Goal: Task Accomplishment & Management: Complete application form

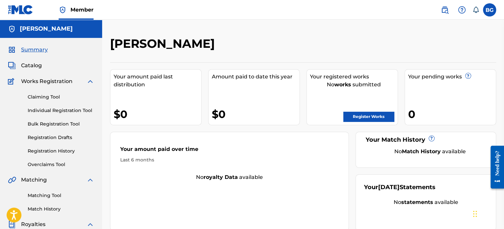
click at [33, 65] on span "Catalog" at bounding box center [31, 66] width 21 height 8
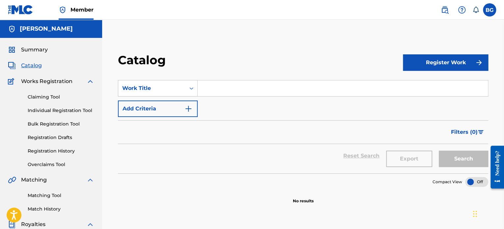
click at [475, 64] on button "Register Work" at bounding box center [445, 62] width 85 height 16
click at [448, 79] on link "Individual" at bounding box center [445, 84] width 85 height 16
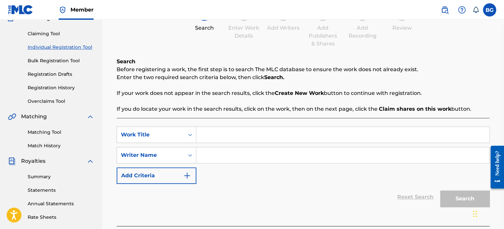
scroll to position [65, 0]
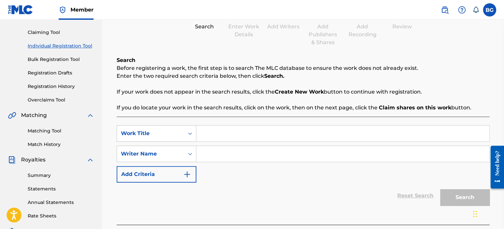
click at [297, 128] on input "Search Form" at bounding box center [343, 134] width 293 height 16
type input "ANDAMOS DURO"
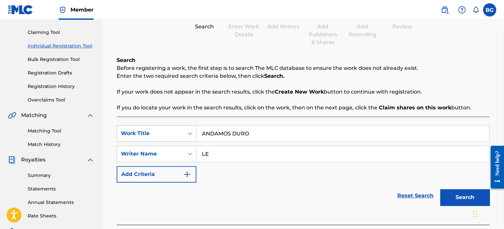
type input "[PERSON_NAME]"
click at [472, 196] on button "Search" at bounding box center [464, 197] width 49 height 16
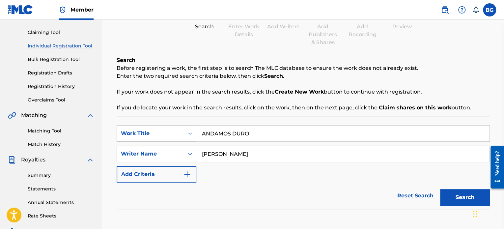
scroll to position [181, 0]
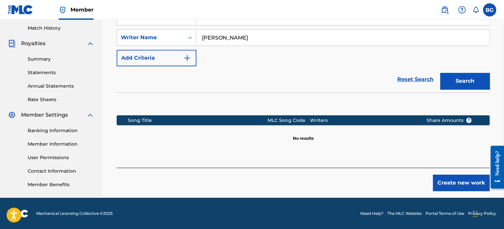
click at [448, 186] on button "Create new work" at bounding box center [461, 183] width 57 height 16
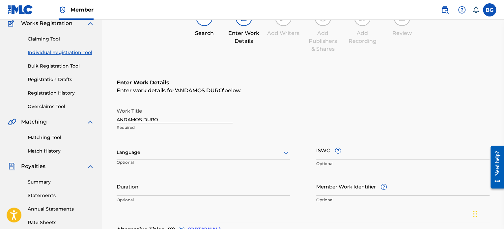
scroll to position [57, 0]
click at [186, 147] on div "Language" at bounding box center [203, 153] width 173 height 14
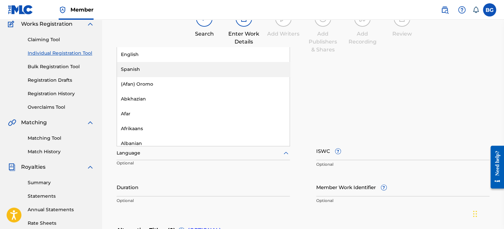
click at [190, 72] on div "Spanish" at bounding box center [203, 69] width 173 height 15
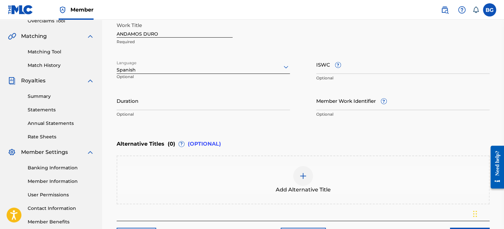
scroll to position [146, 0]
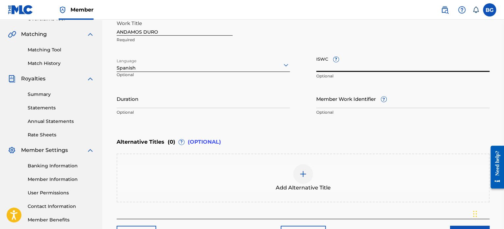
click at [356, 67] on input "ISWC ?" at bounding box center [403, 62] width 173 height 19
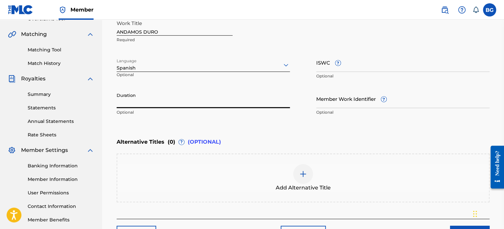
click at [235, 95] on input "Duration" at bounding box center [203, 98] width 173 height 19
type input "02:00"
click at [305, 168] on div at bounding box center [303, 174] width 20 height 20
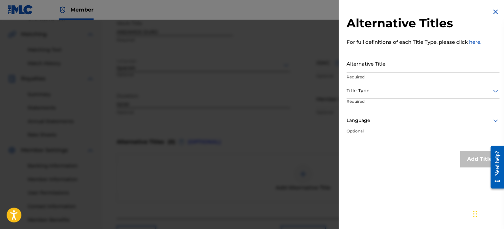
click at [400, 64] on input "Alternative Title" at bounding box center [423, 63] width 153 height 19
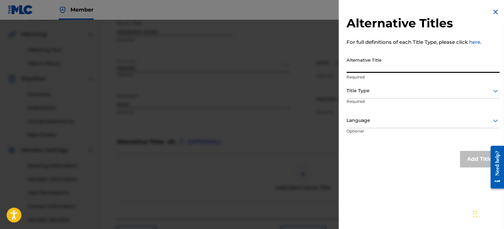
type input "A"
type input "COMO LO DE LA L"
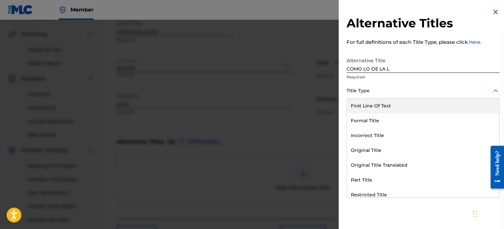
click at [388, 92] on div at bounding box center [423, 91] width 153 height 8
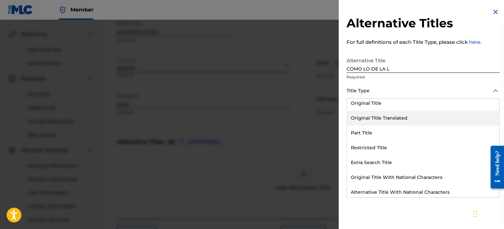
scroll to position [47, 0]
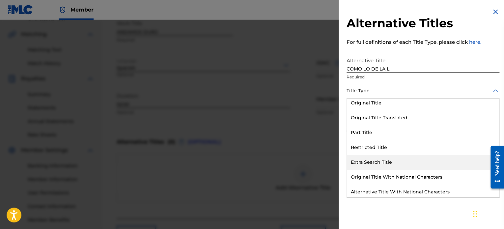
click at [385, 162] on div "Extra Search Title" at bounding box center [423, 162] width 152 height 15
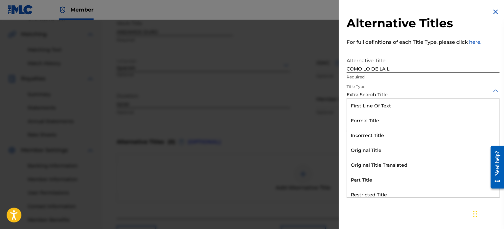
click at [410, 93] on div at bounding box center [423, 91] width 153 height 8
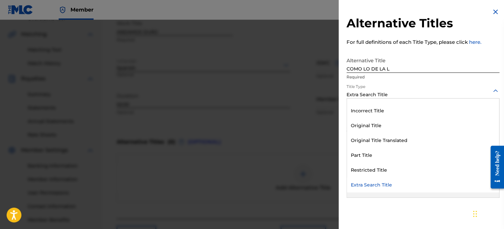
scroll to position [64, 0]
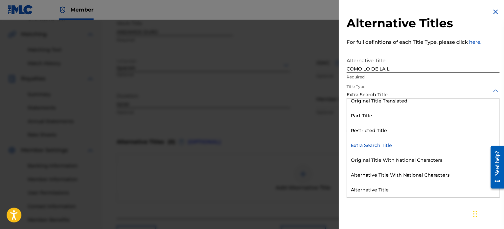
click at [407, 146] on div "Extra Search Title" at bounding box center [423, 145] width 152 height 15
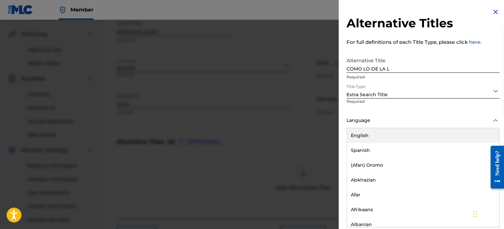
click at [396, 118] on div at bounding box center [423, 120] width 153 height 8
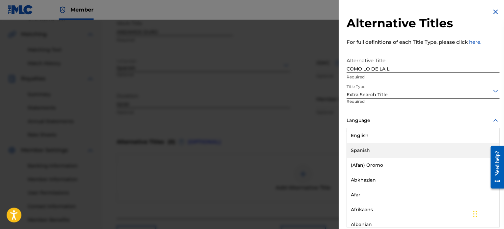
click at [392, 148] on div "Spanish" at bounding box center [423, 150] width 152 height 15
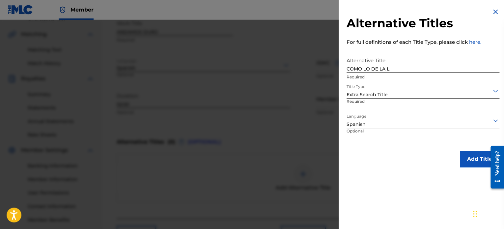
click at [481, 161] on button "Add Title" at bounding box center [480, 159] width 40 height 16
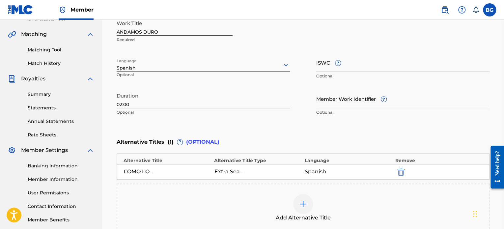
click at [307, 203] on img at bounding box center [303, 204] width 8 height 8
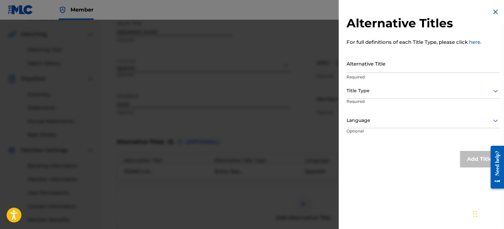
click at [388, 57] on input "Alternative Title" at bounding box center [423, 63] width 153 height 19
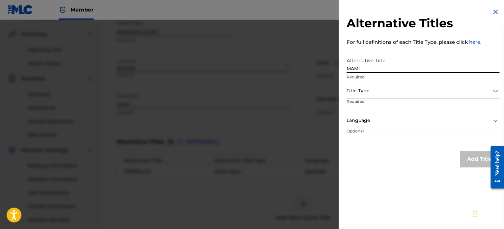
type input "MAMI"
click at [395, 92] on div at bounding box center [423, 91] width 153 height 8
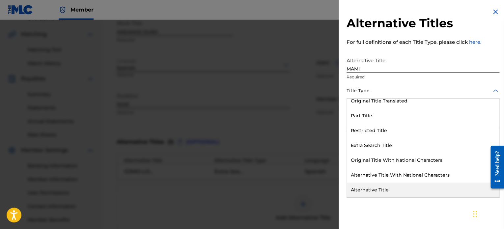
drag, startPoint x: 411, startPoint y: 171, endPoint x: 401, endPoint y: 186, distance: 17.7
click at [401, 186] on div "First Line Of Text Formal Title Incorrect Title Original Title Original Title T…" at bounding box center [423, 148] width 152 height 99
click at [401, 186] on div "Alternative Title" at bounding box center [423, 190] width 152 height 15
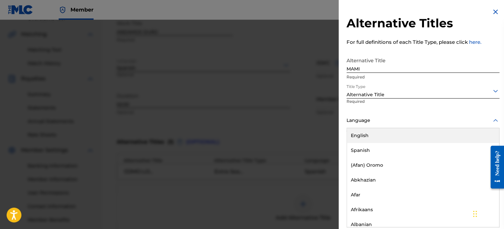
click at [445, 121] on div at bounding box center [423, 120] width 153 height 8
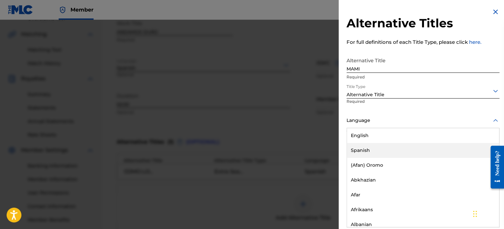
click at [410, 153] on div "Spanish" at bounding box center [423, 150] width 152 height 15
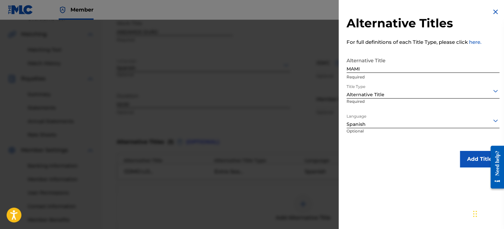
click at [465, 155] on button "Add Title" at bounding box center [480, 159] width 40 height 16
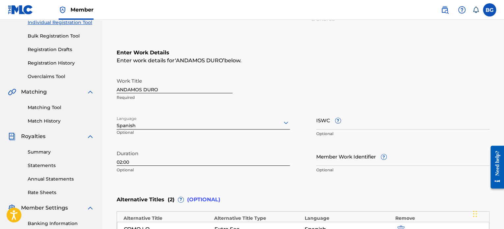
scroll to position [87, 0]
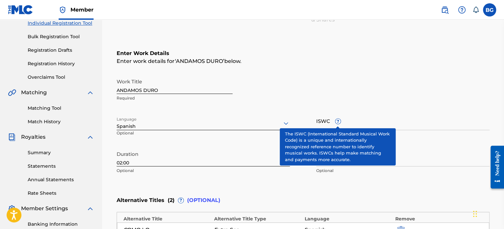
click at [338, 124] on input "ISWC ?" at bounding box center [403, 120] width 173 height 19
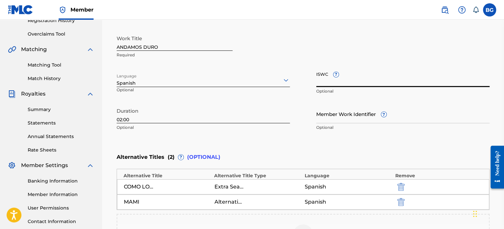
scroll to position [129, 0]
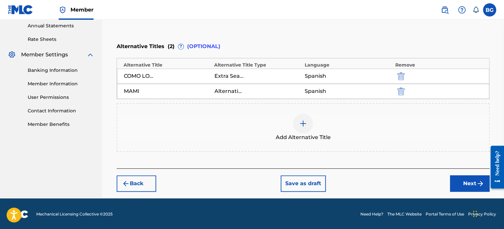
click at [476, 183] on button "Next" at bounding box center [470, 183] width 40 height 16
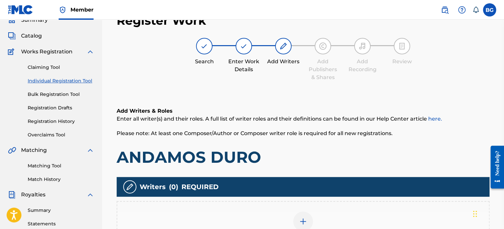
scroll to position [109, 0]
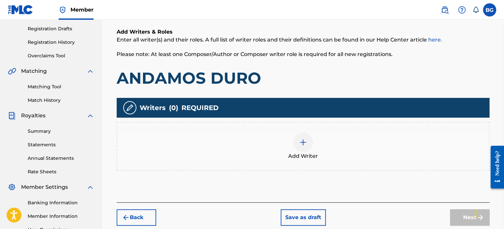
click at [296, 146] on div at bounding box center [303, 143] width 20 height 20
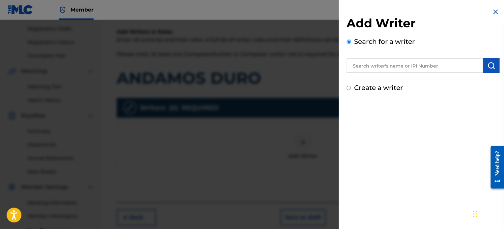
click at [381, 62] on input "text" at bounding box center [415, 65] width 136 height 15
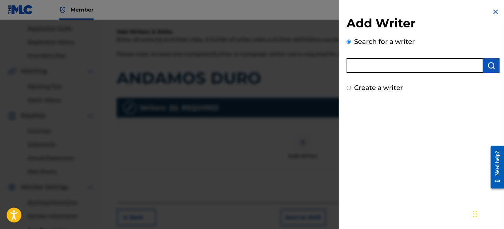
type input "[PERSON_NAME]"
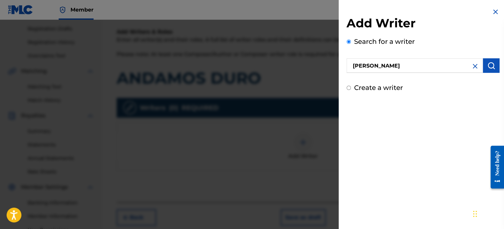
click at [347, 86] on input "Create a writer" at bounding box center [349, 88] width 4 height 4
radio input "false"
radio input "true"
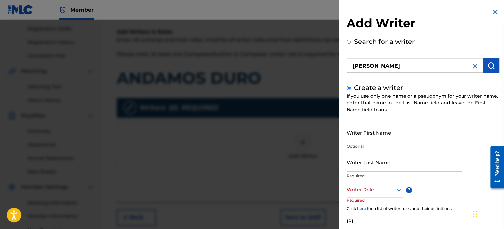
scroll to position [56, 0]
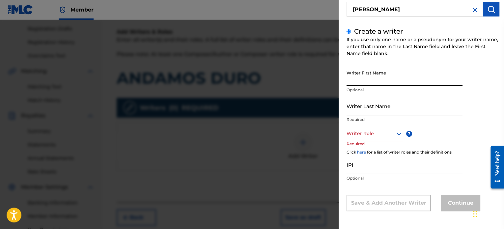
click at [385, 77] on input "Writer First Name" at bounding box center [405, 76] width 116 height 19
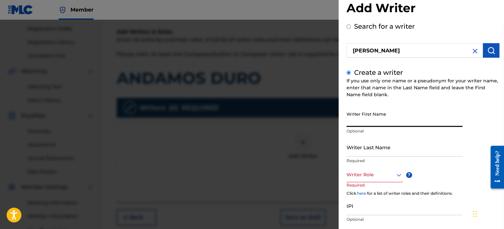
scroll to position [15, 0]
click at [348, 27] on input "Search for a writer" at bounding box center [349, 27] width 4 height 4
radio input "true"
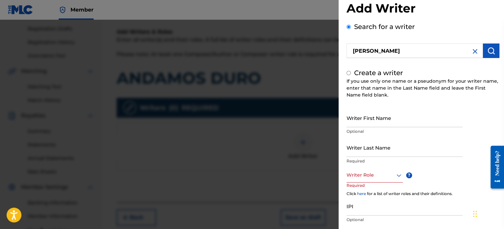
scroll to position [0, 0]
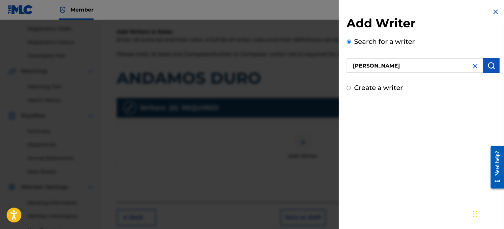
click at [379, 67] on input "[PERSON_NAME]" at bounding box center [415, 65] width 136 height 15
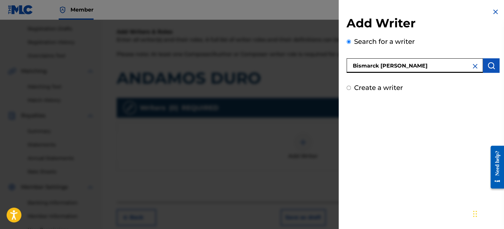
click at [457, 68] on input "Bismarck [PERSON_NAME]" at bounding box center [415, 65] width 136 height 15
click at [497, 64] on button "submit" at bounding box center [491, 65] width 16 height 15
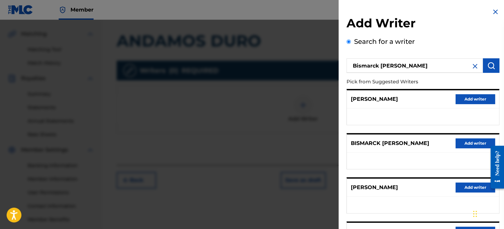
click at [437, 67] on input "Bismarck [PERSON_NAME]" at bounding box center [415, 65] width 136 height 15
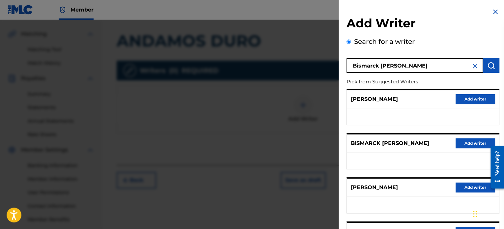
type input "Bismarck [PERSON_NAME]"
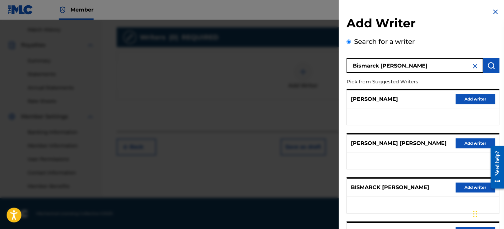
scroll to position [113, 0]
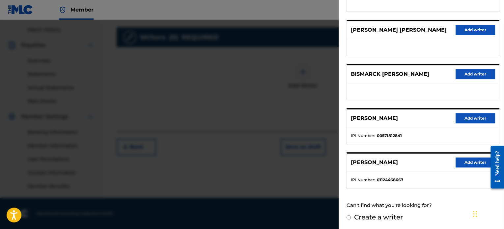
click at [347, 216] on input "Create a writer" at bounding box center [349, 217] width 4 height 4
radio input "false"
radio input "true"
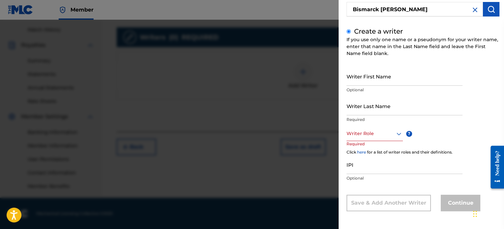
scroll to position [56, 0]
click at [371, 80] on input "Writer First Name" at bounding box center [405, 76] width 116 height 19
type input "Bismarck"
click at [377, 69] on input "Bismarck" at bounding box center [405, 76] width 116 height 19
drag, startPoint x: 398, startPoint y: 85, endPoint x: 325, endPoint y: 85, distance: 72.5
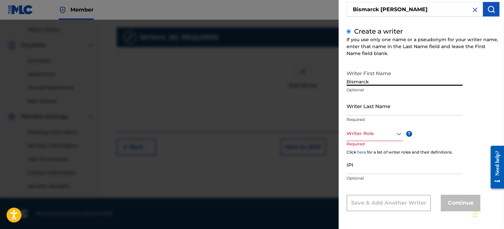
click at [325, 85] on div "Add Writer Search for a writer [PERSON_NAME] Create a writer If you use only on…" at bounding box center [252, 124] width 504 height 209
click at [359, 76] on input "Writer First Name" at bounding box center [405, 76] width 116 height 19
type input "Bismarck"
click at [370, 112] on input "Writer Last Name" at bounding box center [405, 106] width 116 height 19
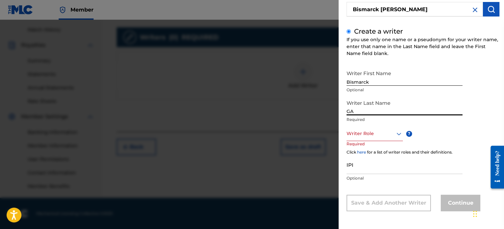
type input "G"
type input "g"
type input "[PERSON_NAME]"
click at [374, 130] on div at bounding box center [375, 134] width 56 height 8
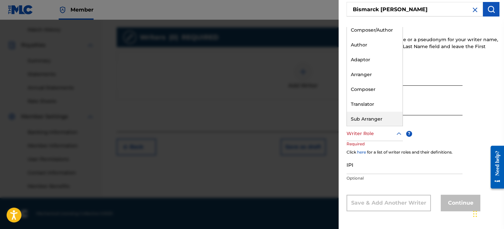
scroll to position [0, 0]
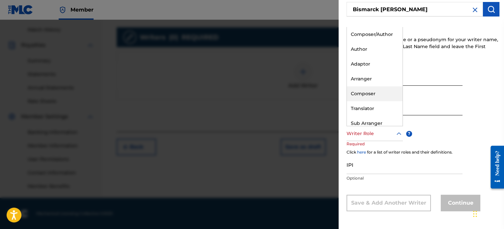
click at [380, 94] on div "Composer" at bounding box center [375, 93] width 56 height 15
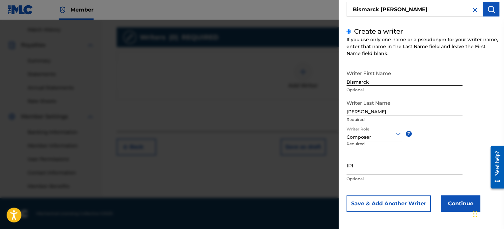
click at [373, 162] on input "IPI" at bounding box center [405, 165] width 116 height 19
click at [354, 166] on input "IPI" at bounding box center [405, 165] width 116 height 19
paste input "00865342715"
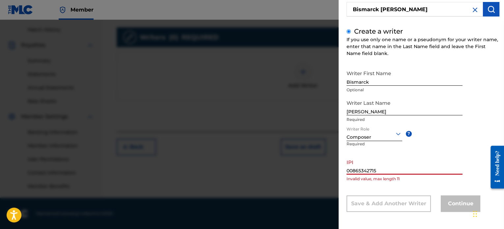
click at [389, 171] on input "00865342715" at bounding box center [405, 165] width 116 height 19
click at [408, 188] on div "Writer First Name [PERSON_NAME] Optional Writer Last Name [PERSON_NAME] Require…" at bounding box center [423, 139] width 153 height 145
click at [347, 169] on input "00865342715" at bounding box center [405, 165] width 116 height 19
click at [387, 170] on input "00865342715" at bounding box center [405, 165] width 116 height 19
type input "00865342715"
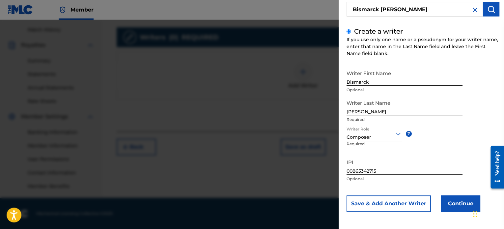
click at [446, 199] on button "Continue" at bounding box center [461, 204] width 40 height 16
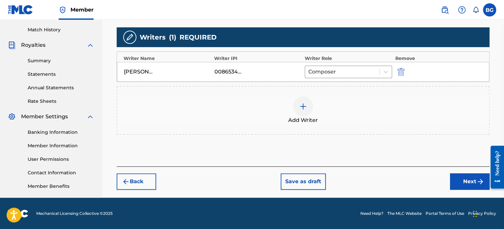
click at [229, 71] on div "00865342715" at bounding box center [230, 72] width 30 height 8
click at [389, 74] on icon at bounding box center [386, 72] width 7 height 7
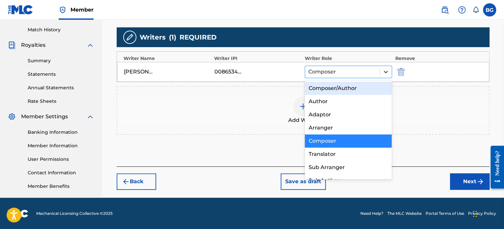
click at [389, 74] on icon at bounding box center [386, 72] width 7 height 7
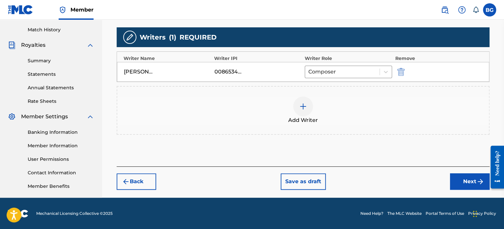
click at [296, 101] on div at bounding box center [303, 107] width 20 height 20
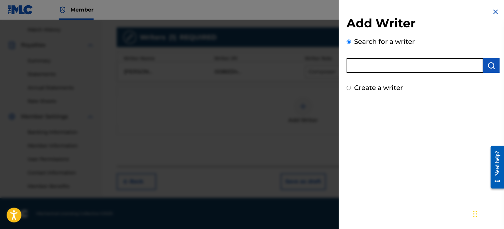
click at [382, 60] on input "text" at bounding box center [415, 65] width 136 height 15
type input "l"
type input "[PERSON_NAME]"
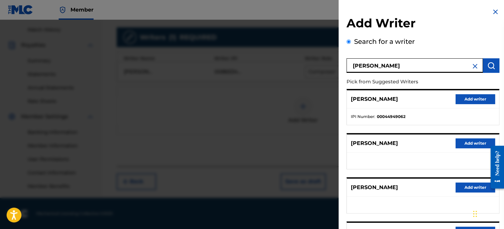
scroll to position [113, 0]
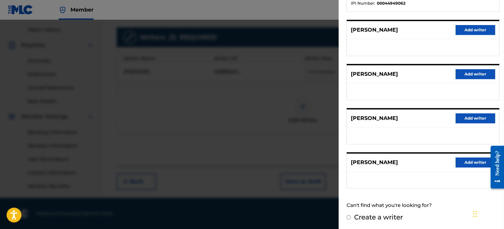
click at [349, 212] on div "Create a writer" at bounding box center [423, 217] width 153 height 10
click at [349, 216] on input "Create a writer" at bounding box center [349, 217] width 4 height 4
radio input "false"
radio input "true"
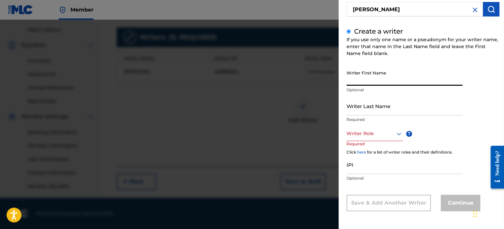
click at [388, 78] on input "Writer First Name" at bounding box center [405, 76] width 116 height 19
type input "LENY"
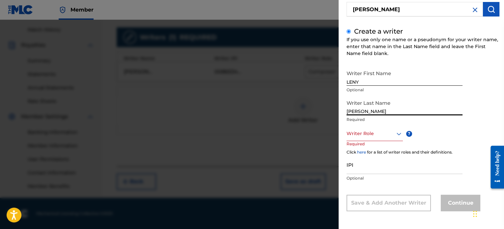
type input "[PERSON_NAME]"
click at [373, 138] on div "Writer Role" at bounding box center [375, 133] width 56 height 15
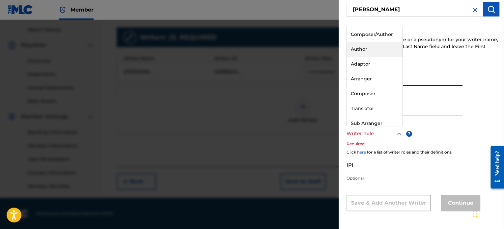
click at [384, 51] on div "Author" at bounding box center [375, 49] width 56 height 15
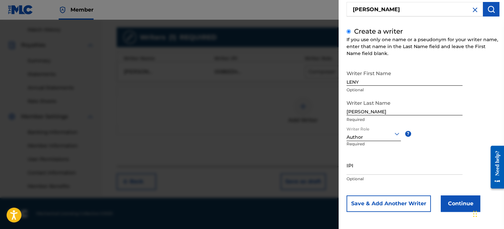
click at [379, 175] on div "IPI Optional" at bounding box center [405, 171] width 116 height 30
click at [379, 171] on input "IPI" at bounding box center [405, 165] width 116 height 19
click at [362, 172] on input "IPI" at bounding box center [405, 165] width 116 height 19
paste input "00897742273"
click at [407, 174] on input "00897742273" at bounding box center [405, 165] width 116 height 19
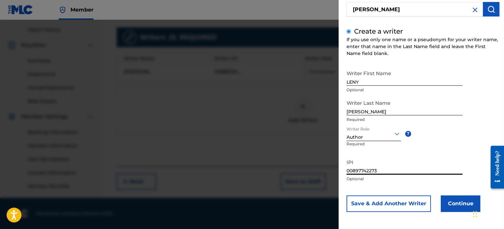
type input "00897742273"
click at [446, 203] on button "Continue" at bounding box center [461, 204] width 40 height 16
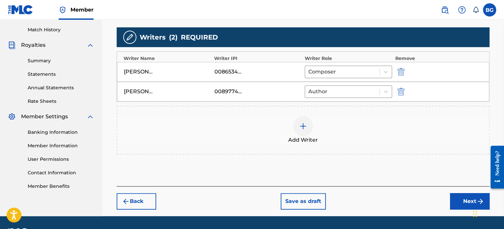
click at [468, 199] on button "Next" at bounding box center [470, 201] width 40 height 16
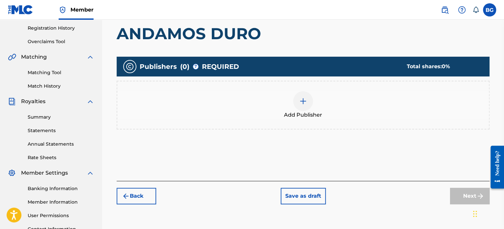
scroll to position [126, 0]
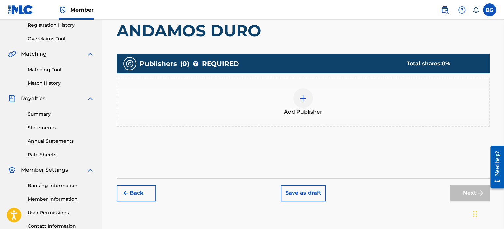
click at [301, 100] on img at bounding box center [303, 98] width 8 height 8
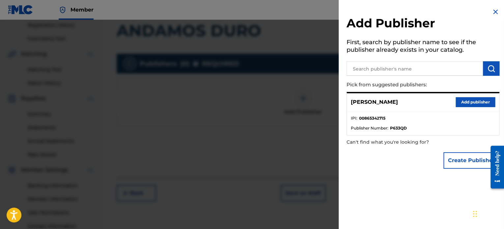
click at [472, 101] on button "Add publisher" at bounding box center [476, 102] width 40 height 10
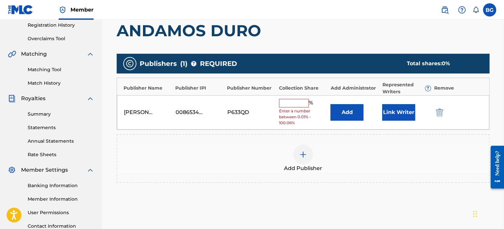
click at [290, 101] on input "text" at bounding box center [294, 103] width 30 height 9
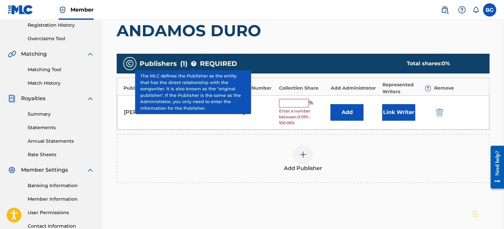
click at [194, 64] on span "?" at bounding box center [193, 63] width 5 height 5
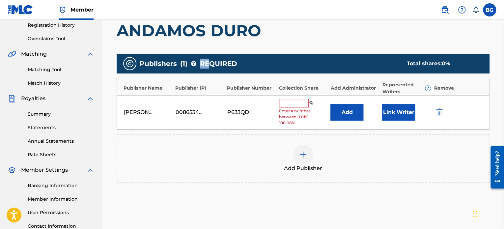
drag, startPoint x: 201, startPoint y: 57, endPoint x: 213, endPoint y: 52, distance: 12.0
click at [213, 52] on div "Publishers ( 1 ) ? REQUIRED Total shares: 0 % Publisher Name Publisher IPI Publ…" at bounding box center [303, 127] width 373 height 155
click at [285, 106] on input "text" at bounding box center [294, 103] width 30 height 9
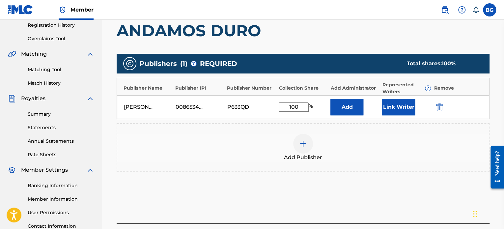
type input "100"
click at [258, 194] on div "Publishers ( 1 ) ? REQUIRED Total shares: 100 % Publisher Name Publisher IPI Pu…" at bounding box center [303, 122] width 373 height 144
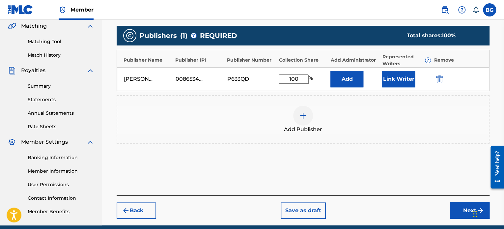
scroll to position [154, 0]
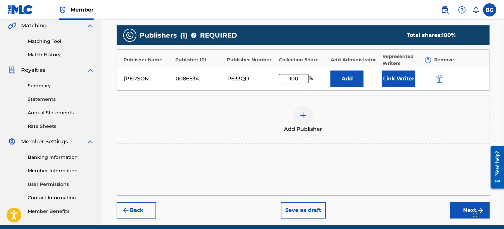
click at [325, 39] on div "Publishers ( 1 ) ? REQUIRED Total shares: 100 %" at bounding box center [303, 35] width 373 height 20
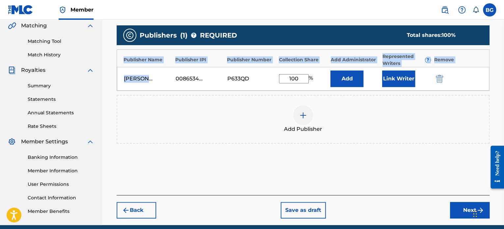
drag, startPoint x: 124, startPoint y: 60, endPoint x: 216, endPoint y: 83, distance: 94.7
click at [216, 83] on div "Publisher Name Publisher IPI Publisher Number Collection Share Add Administrato…" at bounding box center [303, 70] width 373 height 42
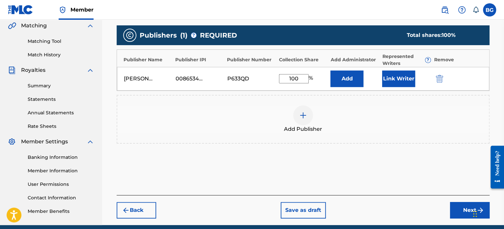
click at [216, 83] on div "[PERSON_NAME] 00865342715 P633QD 100 % Add Link Writer" at bounding box center [303, 79] width 373 height 24
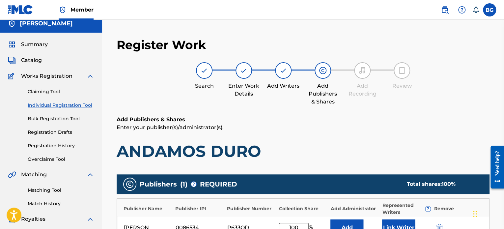
scroll to position [0, 0]
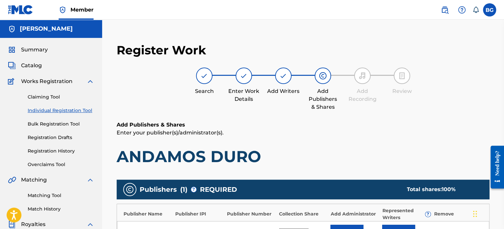
click at [342, 103] on div "Search Enter Work Details Add Writers Add Publishers & Shares Add Recording Rev…" at bounding box center [303, 90] width 373 height 44
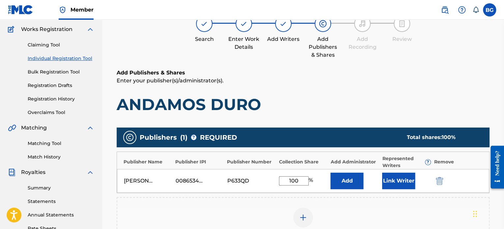
scroll to position [58, 0]
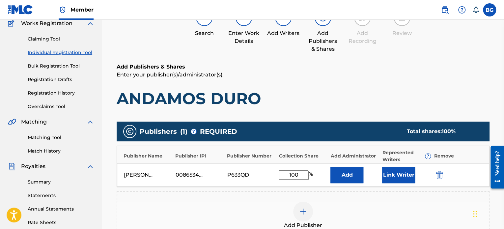
click at [347, 182] on button "Add" at bounding box center [347, 175] width 33 height 16
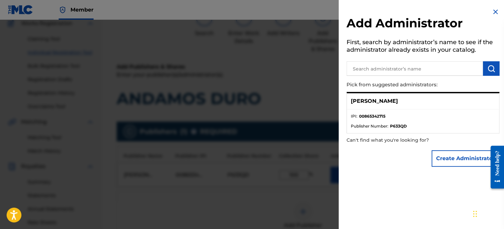
click at [283, 176] on div at bounding box center [252, 134] width 504 height 229
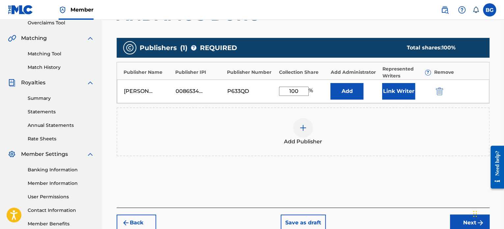
scroll to position [181, 0]
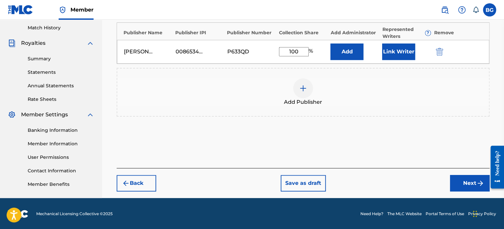
click at [304, 89] on img at bounding box center [303, 88] width 8 height 8
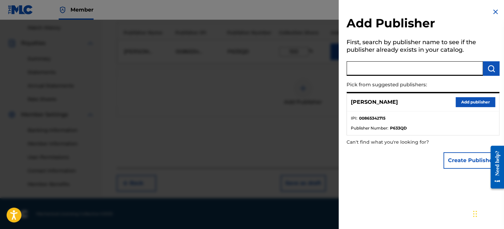
click at [396, 75] on input "text" at bounding box center [415, 68] width 136 height 15
type input "[PERSON_NAME]"
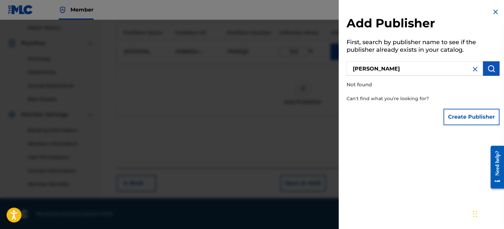
click at [327, 109] on div at bounding box center [252, 134] width 504 height 229
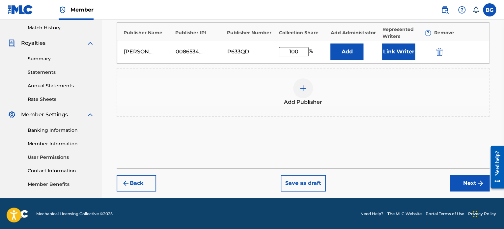
click at [470, 180] on button "Next" at bounding box center [470, 183] width 40 height 16
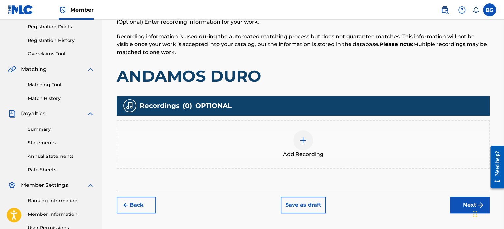
scroll to position [111, 0]
click at [302, 140] on img at bounding box center [303, 140] width 8 height 8
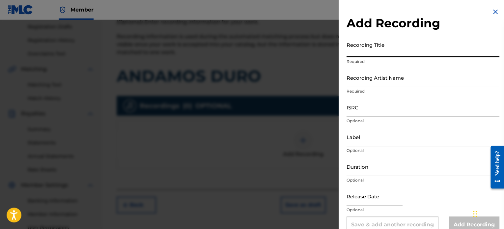
click at [373, 52] on input "Recording Title" at bounding box center [423, 48] width 153 height 19
type input "a"
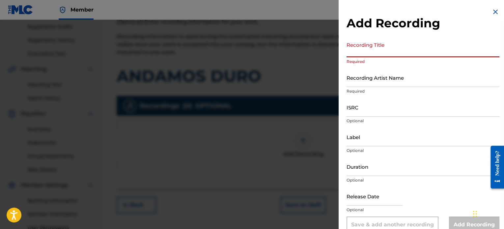
paste input "ANDAMOS DURO"
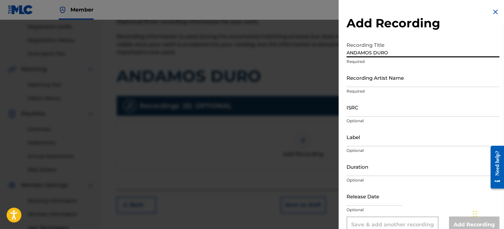
type input "ANDAMOS DURO"
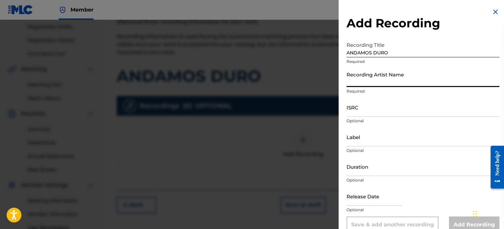
click at [374, 82] on input "Recording Artist Name" at bounding box center [423, 77] width 153 height 19
click at [371, 79] on input "Recording Artist Name" at bounding box center [423, 77] width 153 height 19
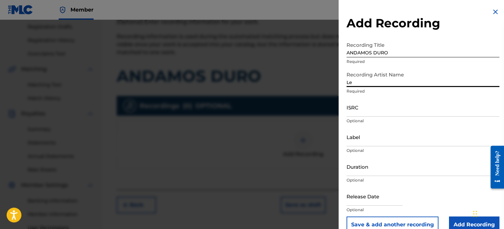
type input "L"
type input "[PERSON_NAME]"
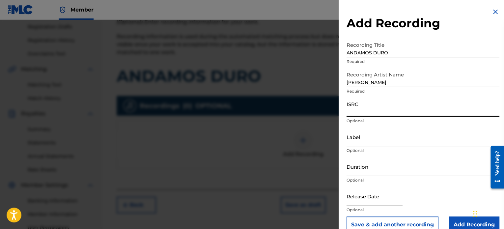
paste input "QZZ772584536"
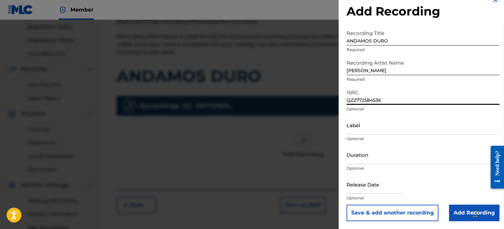
type input "QZZ772584536"
click at [377, 130] on input "Label" at bounding box center [423, 125] width 153 height 19
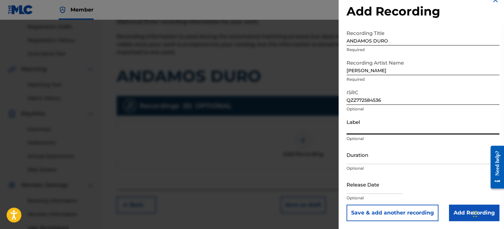
drag, startPoint x: 377, startPoint y: 130, endPoint x: 379, endPoint y: 79, distance: 51.1
click at [379, 79] on form "Recording Title ANDAMOS DURO Required Recording Artist Name [PERSON_NAME] Requi…" at bounding box center [423, 124] width 153 height 195
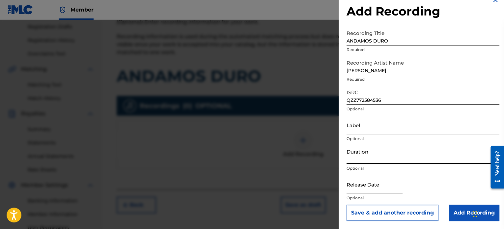
click at [376, 162] on input "Duration" at bounding box center [423, 154] width 153 height 19
type input "2"
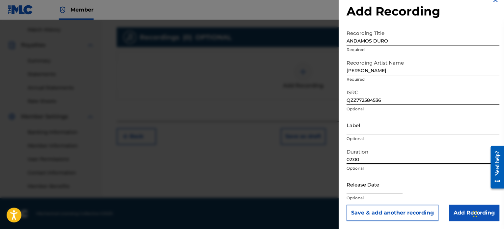
type input "02:00"
click at [377, 194] on input "text" at bounding box center [375, 184] width 56 height 19
select select "7"
select select "2025"
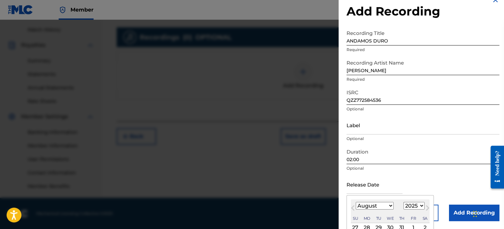
scroll to position [73, 0]
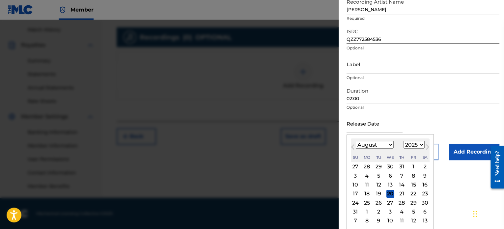
click at [421, 184] on div "16" at bounding box center [425, 185] width 8 height 8
type input "[DATE]"
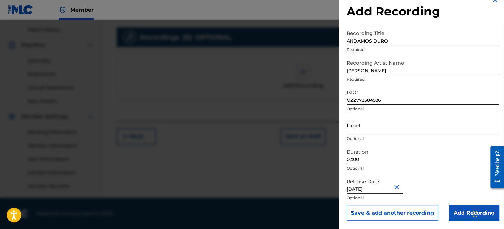
scroll to position [12, 0]
click at [456, 210] on input "Add Recording" at bounding box center [474, 213] width 50 height 16
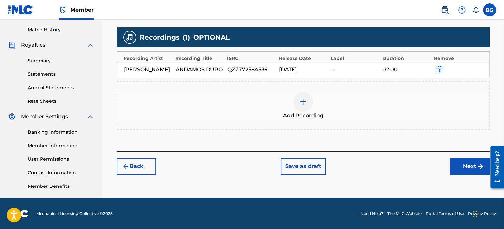
click at [459, 164] on button "Next" at bounding box center [470, 166] width 40 height 16
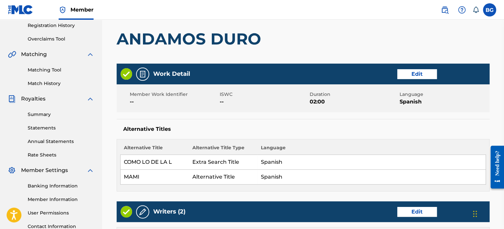
scroll to position [126, 0]
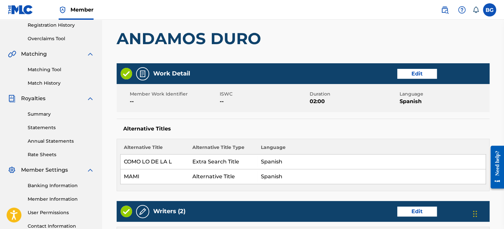
click at [405, 70] on button "Edit" at bounding box center [418, 74] width 40 height 10
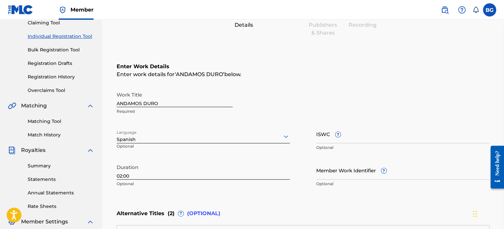
scroll to position [74, 0]
click at [484, 15] on div "BG BG [PERSON_NAME] [PERSON_NAME] [EMAIL_ADDRESS][DOMAIN_NAME] Notification Pre…" at bounding box center [466, 9] width 62 height 13
click at [487, 12] on label at bounding box center [489, 9] width 13 height 13
click at [490, 10] on input "BG Bismarck [PERSON_NAME] [PERSON_NAME][EMAIL_ADDRESS][DOMAIN_NAME] Notificatio…" at bounding box center [490, 10] width 0 height 0
click at [447, 13] on img at bounding box center [445, 10] width 8 height 8
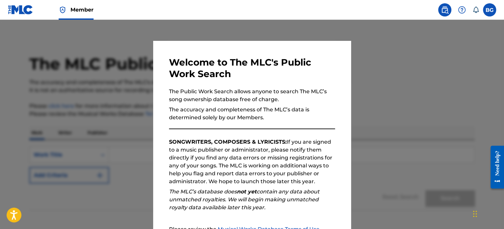
scroll to position [73, 0]
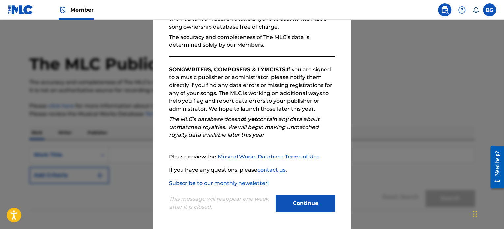
click at [319, 204] on button "Continue" at bounding box center [305, 203] width 59 height 16
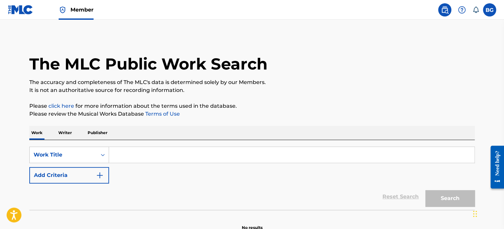
click at [487, 12] on label at bounding box center [489, 9] width 13 height 13
click at [490, 10] on input "BG Bismarck [PERSON_NAME] [PERSON_NAME][EMAIL_ADDRESS][DOMAIN_NAME] Notificatio…" at bounding box center [490, 10] width 0 height 0
click at [156, 101] on div "The MLC Public Work Search The accuracy and completeness of The MLC's data is d…" at bounding box center [252, 133] width 462 height 195
click at [489, 10] on label at bounding box center [489, 9] width 13 height 13
click at [490, 10] on input "BG Bismarck [PERSON_NAME] [PERSON_NAME][EMAIL_ADDRESS][DOMAIN_NAME] Notificatio…" at bounding box center [490, 10] width 0 height 0
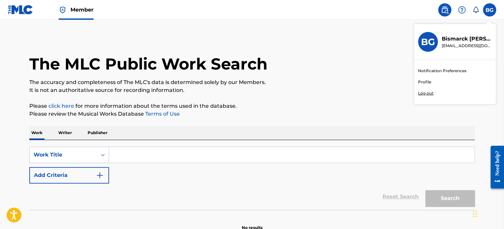
click at [431, 85] on div "Notification Preferences Profile Log out" at bounding box center [455, 82] width 82 height 44
click at [490, 10] on input "BG Bismarck [PERSON_NAME] [PERSON_NAME][EMAIL_ADDRESS][DOMAIN_NAME] Notificatio…" at bounding box center [490, 10] width 0 height 0
click at [426, 83] on link "Profile" at bounding box center [424, 82] width 13 height 6
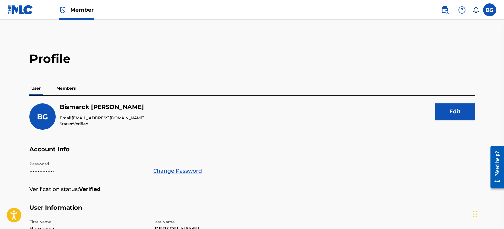
click at [66, 92] on p "Members" at bounding box center [65, 88] width 23 height 14
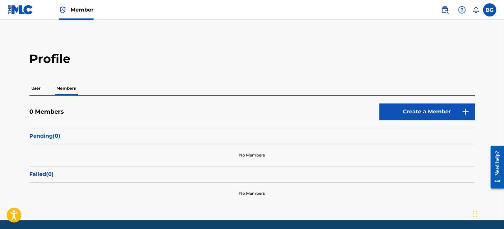
click at [46, 90] on div "User Members" at bounding box center [252, 88] width 446 height 14
click at [40, 90] on p "User" at bounding box center [35, 88] width 13 height 14
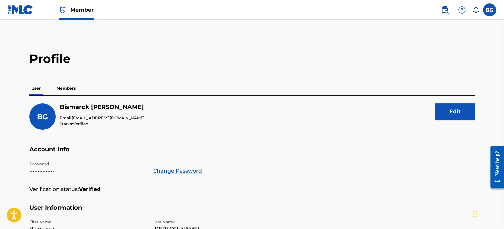
click at [23, 12] on img at bounding box center [20, 10] width 25 height 10
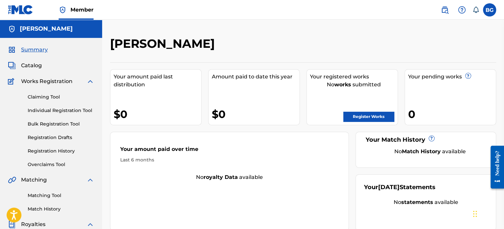
click at [34, 67] on span "Catalog" at bounding box center [31, 66] width 21 height 8
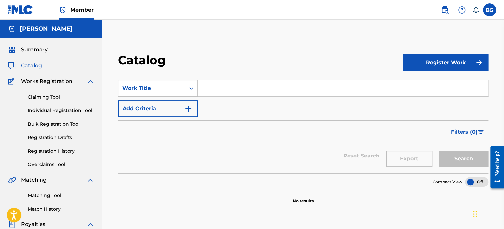
click at [44, 85] on span "Works Registration" at bounding box center [46, 81] width 51 height 8
click at [44, 92] on div "Claiming Tool Individual Registration Tool Bulk Registration Tool Registration …" at bounding box center [51, 126] width 86 height 83
click at [45, 99] on link "Claiming Tool" at bounding box center [61, 97] width 67 height 7
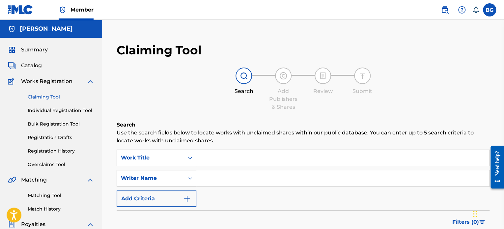
click at [50, 118] on div "Claiming Tool Individual Registration Tool Bulk Registration Tool Registration …" at bounding box center [51, 126] width 86 height 83
click at [54, 111] on link "Individual Registration Tool" at bounding box center [61, 110] width 67 height 7
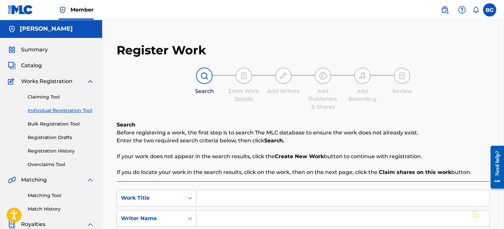
click at [54, 123] on link "Bulk Registration Tool" at bounding box center [61, 124] width 67 height 7
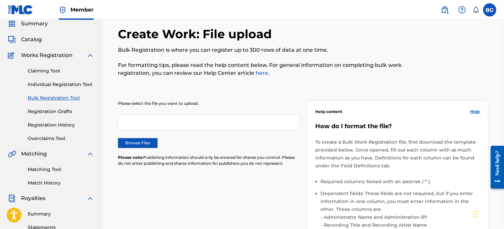
scroll to position [26, 0]
click at [61, 116] on div "Claiming Tool Individual Registration Tool Bulk Registration Tool Registration …" at bounding box center [51, 100] width 86 height 83
click at [63, 112] on link "Registration Drafts" at bounding box center [61, 111] width 67 height 7
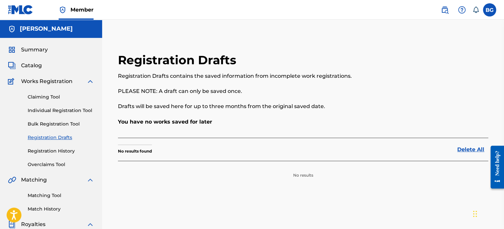
click at [61, 125] on link "Bulk Registration Tool" at bounding box center [61, 124] width 67 height 7
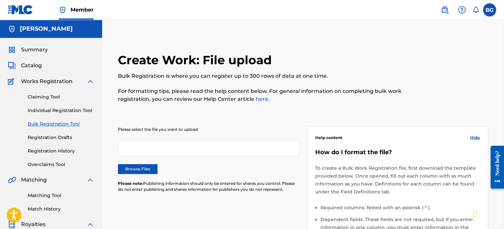
click at [60, 138] on link "Registration Drafts" at bounding box center [61, 137] width 67 height 7
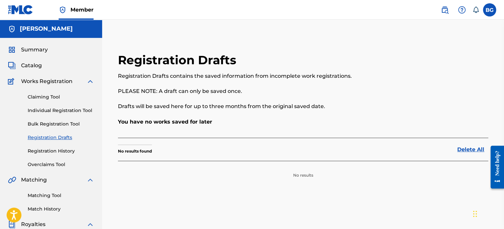
click at [60, 149] on link "Registration History" at bounding box center [61, 151] width 67 height 7
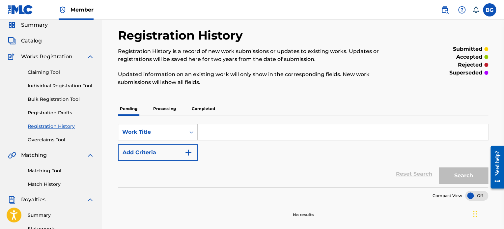
scroll to position [25, 0]
click at [166, 113] on p "Processing" at bounding box center [164, 109] width 27 height 14
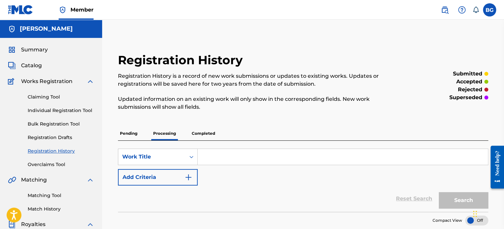
click at [198, 128] on p "Completed" at bounding box center [203, 134] width 27 height 14
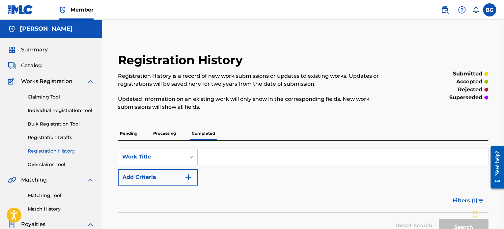
click at [54, 165] on link "Overclaims Tool" at bounding box center [61, 164] width 67 height 7
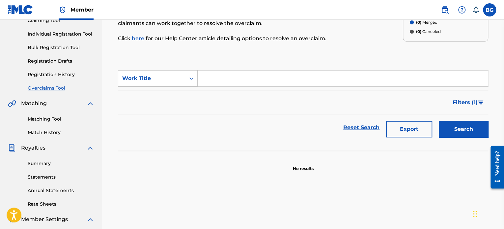
scroll to position [78, 0]
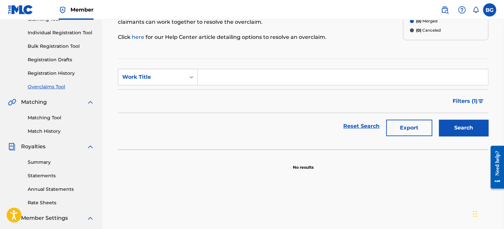
click at [54, 118] on link "Matching Tool" at bounding box center [61, 117] width 67 height 7
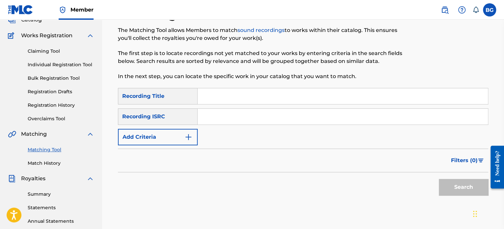
scroll to position [51, 0]
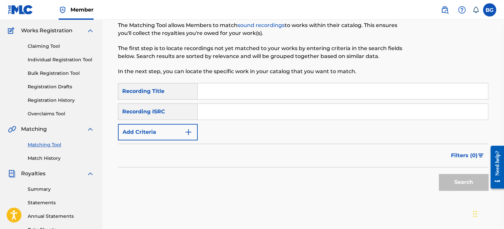
click at [59, 161] on link "Match History" at bounding box center [61, 158] width 67 height 7
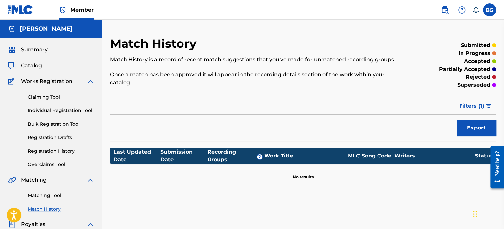
scroll to position [55, 0]
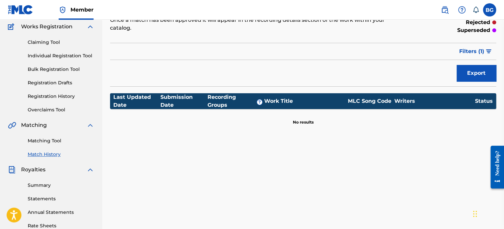
click at [55, 140] on link "Matching Tool" at bounding box center [61, 140] width 67 height 7
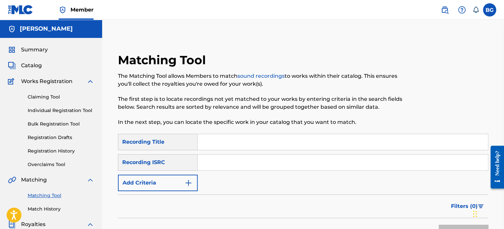
click at [36, 51] on span "Summary" at bounding box center [34, 50] width 27 height 8
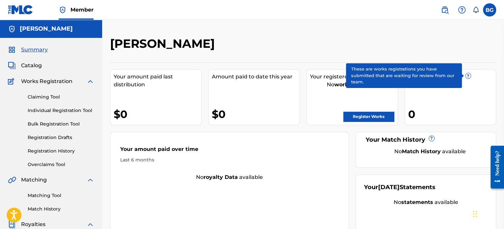
click at [470, 74] on span "?" at bounding box center [468, 75] width 5 height 5
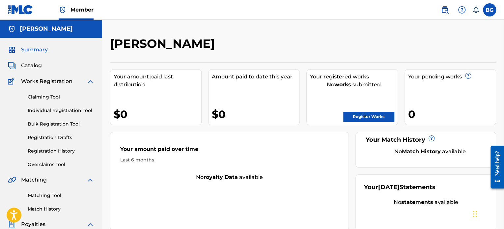
click at [449, 14] on link at bounding box center [445, 9] width 13 height 13
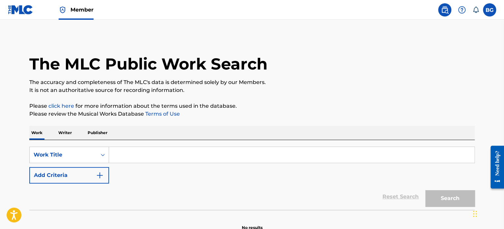
click at [75, 128] on div "Work Writer Publisher" at bounding box center [252, 133] width 446 height 14
click at [63, 134] on p "Writer" at bounding box center [64, 133] width 17 height 14
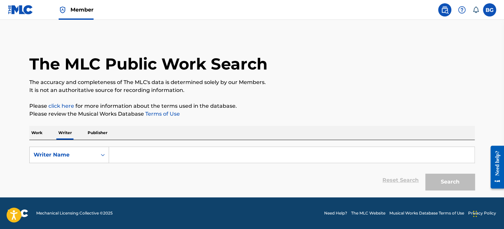
click at [50, 135] on div "Work Writer Publisher" at bounding box center [252, 133] width 446 height 14
click at [39, 135] on p "Work" at bounding box center [36, 133] width 15 height 14
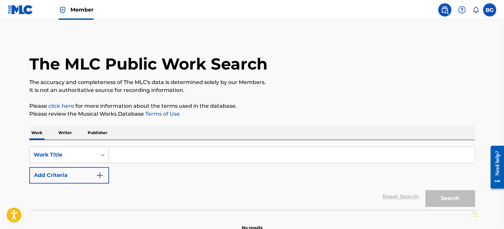
click at [128, 148] on input "Search Form" at bounding box center [292, 155] width 366 height 16
type input "S"
paste input "QZZ772584536"
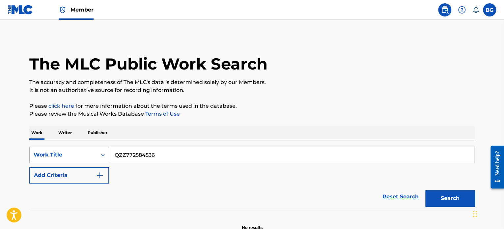
type input "QZZ772584536"
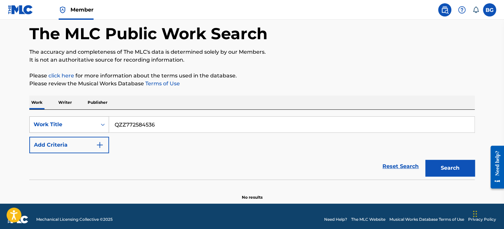
click at [58, 133] on div "Work Title" at bounding box center [69, 124] width 80 height 16
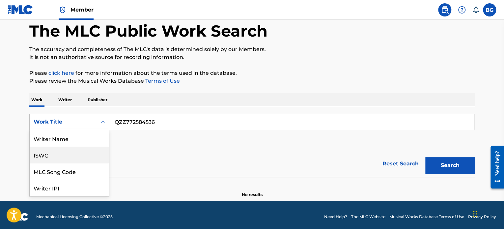
click at [74, 148] on div "ISWC" at bounding box center [69, 155] width 79 height 16
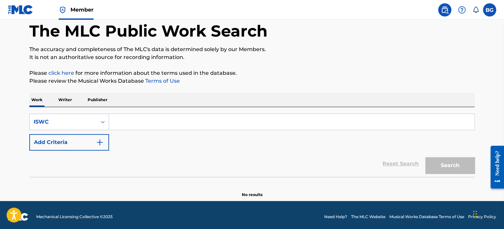
click at [244, 129] on input "Search Form" at bounding box center [292, 122] width 366 height 16
paste input "QZZ772584536"
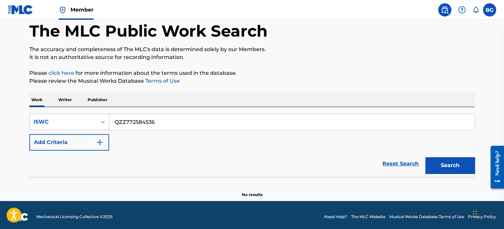
type input "QZZ772584536"
click at [443, 167] on button "Search" at bounding box center [450, 165] width 49 height 16
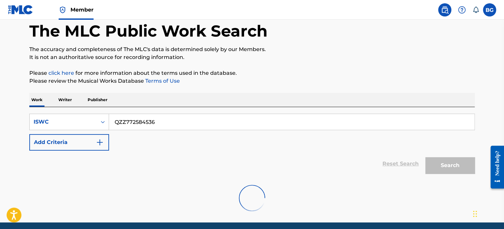
click at [443, 167] on button "Search" at bounding box center [450, 165] width 49 height 16
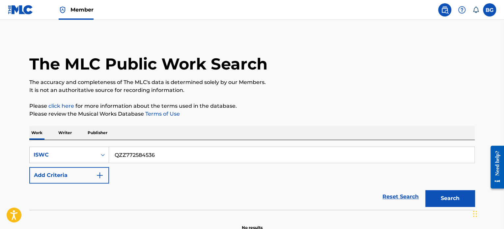
click at [52, 9] on div "Member" at bounding box center [51, 9] width 86 height 19
click at [25, 14] on img at bounding box center [20, 10] width 25 height 10
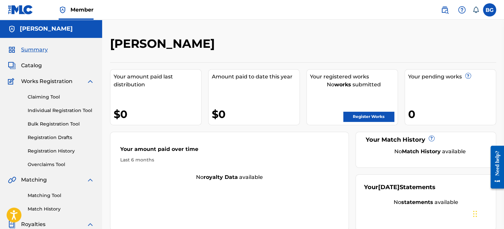
click at [90, 84] on img at bounding box center [90, 81] width 8 height 8
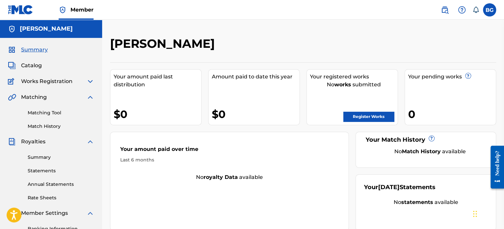
click at [90, 84] on img at bounding box center [90, 81] width 8 height 8
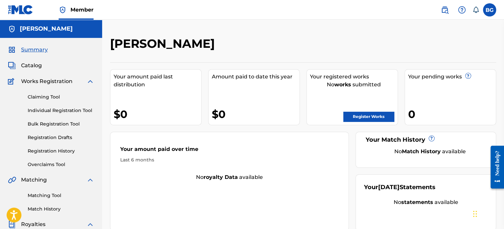
click at [45, 101] on div "Claiming Tool Individual Registration Tool Bulk Registration Tool Registration …" at bounding box center [51, 126] width 86 height 83
click at [49, 98] on link "Claiming Tool" at bounding box center [61, 97] width 67 height 7
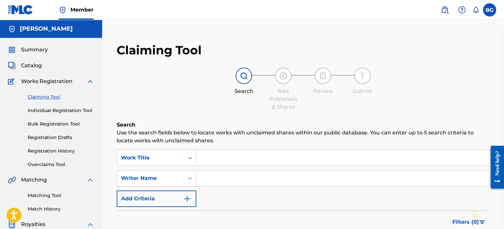
click at [33, 66] on span "Catalog" at bounding box center [31, 66] width 21 height 8
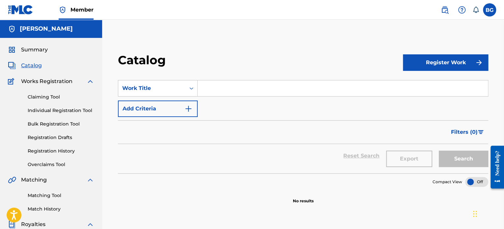
click at [447, 53] on div "Register Work" at bounding box center [445, 62] width 85 height 19
click at [446, 63] on button "Register Work" at bounding box center [445, 62] width 85 height 16
click at [426, 83] on link "Individual" at bounding box center [445, 84] width 85 height 16
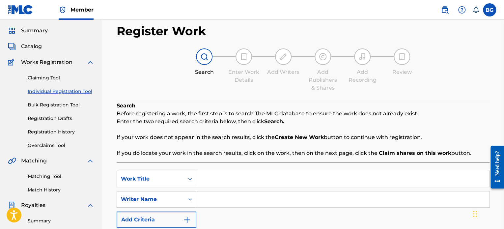
scroll to position [17, 0]
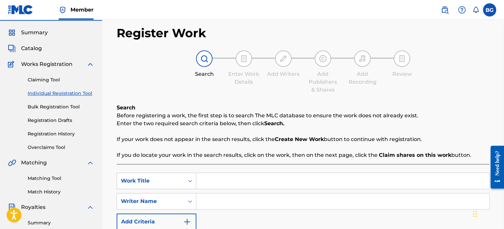
click at [219, 170] on div "SearchWithCriteria55bd0fe8-8174-4a05-9969-42906e7b20c6 Work Title SearchWithCri…" at bounding box center [303, 218] width 373 height 108
click at [215, 179] on input "Search Form" at bounding box center [343, 181] width 293 height 16
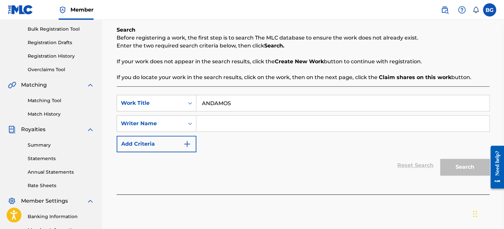
scroll to position [88, 0]
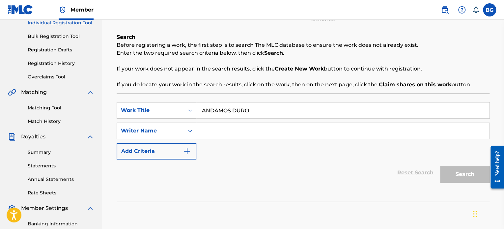
type input "ANDAMOS DURO"
click at [230, 138] on div "Search Form" at bounding box center [343, 131] width 293 height 16
click at [236, 133] on input "Search Form" at bounding box center [343, 131] width 293 height 16
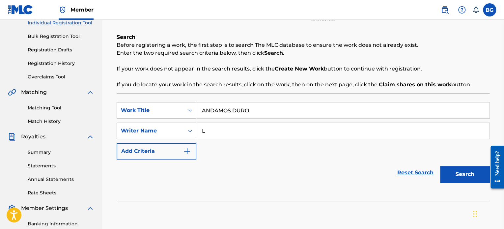
type input "[PERSON_NAME]"
click at [464, 171] on button "Search" at bounding box center [464, 174] width 49 height 16
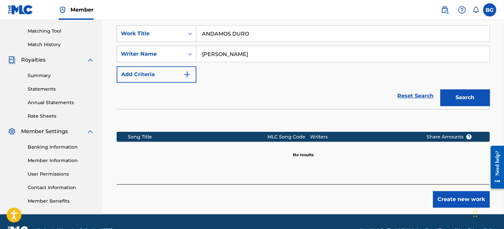
scroll to position [168, 0]
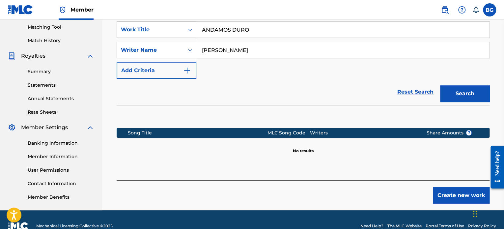
click at [446, 188] on button "Create new work" at bounding box center [461, 195] width 57 height 16
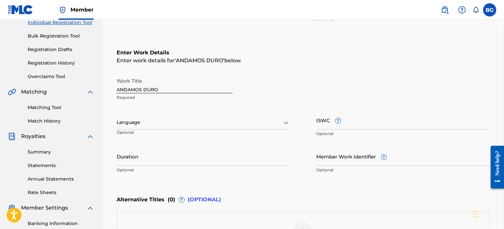
scroll to position [92, 0]
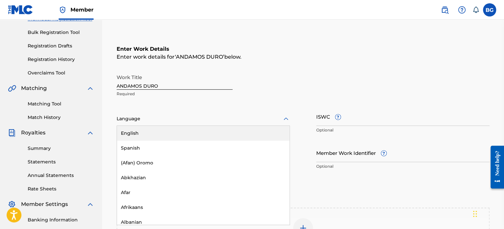
click at [254, 119] on div at bounding box center [203, 119] width 173 height 8
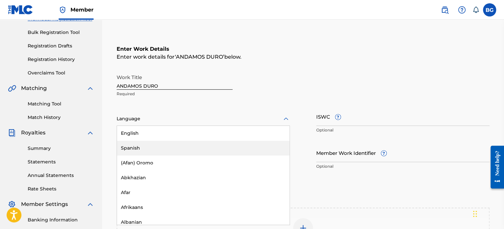
click at [245, 153] on div "Spanish" at bounding box center [203, 148] width 173 height 15
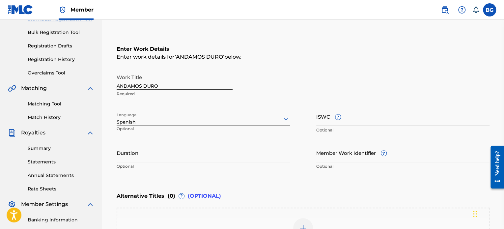
click at [198, 153] on input "Duration" at bounding box center [203, 152] width 173 height 19
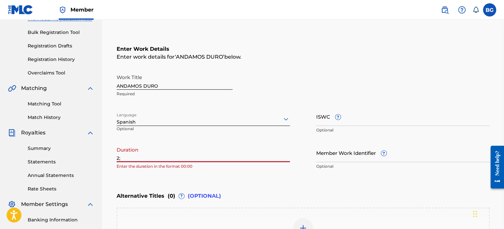
type input "2"
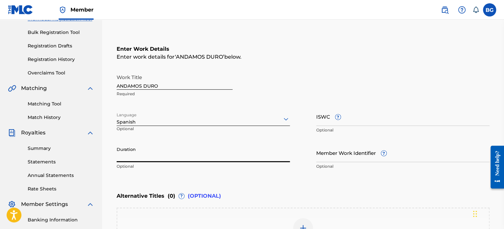
type input "'"
type input "02:00"
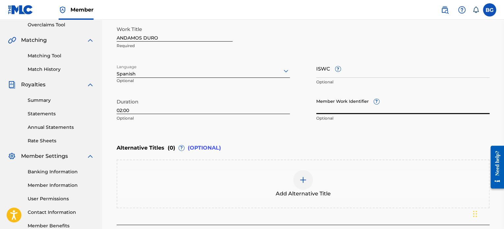
scroll to position [197, 0]
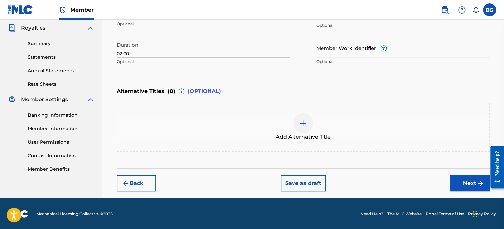
click at [295, 128] on div at bounding box center [303, 123] width 20 height 20
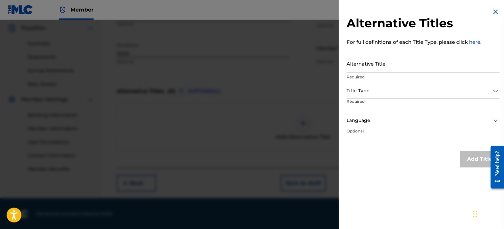
click at [396, 67] on input "Alternative Title" at bounding box center [423, 63] width 153 height 19
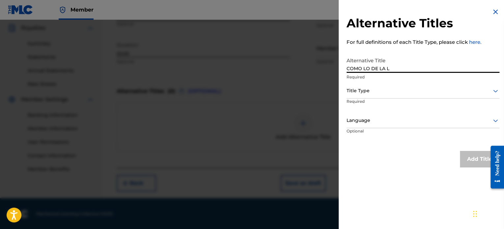
type input "COMO LO DE LA L"
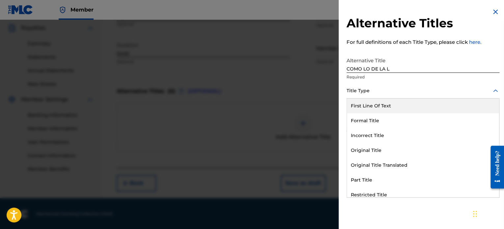
click at [389, 86] on div "Title Type" at bounding box center [423, 91] width 153 height 15
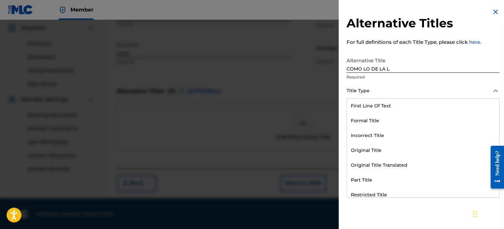
scroll to position [64, 0]
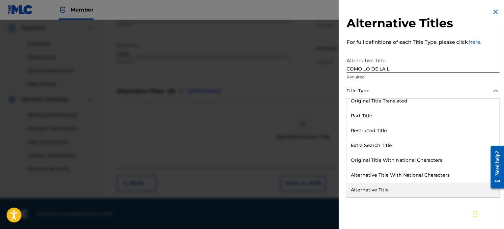
click at [380, 192] on div "Alternative Title" at bounding box center [423, 190] width 152 height 15
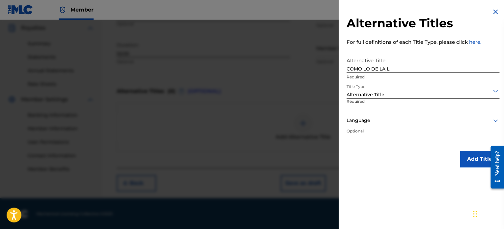
click at [418, 123] on div at bounding box center [423, 120] width 153 height 8
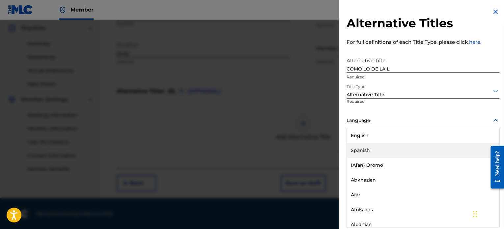
click at [392, 153] on div "Spanish" at bounding box center [423, 150] width 152 height 15
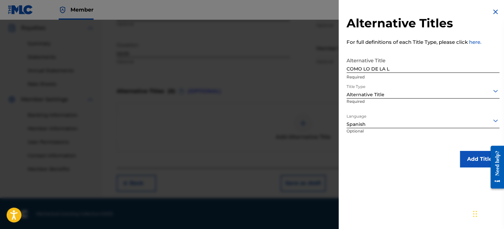
click at [470, 155] on button "Add Title" at bounding box center [480, 159] width 40 height 16
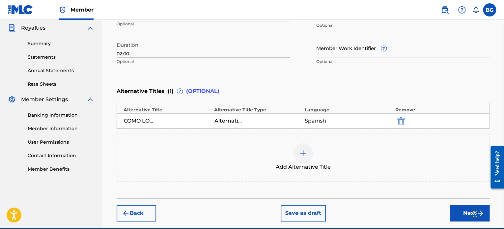
scroll to position [227, 0]
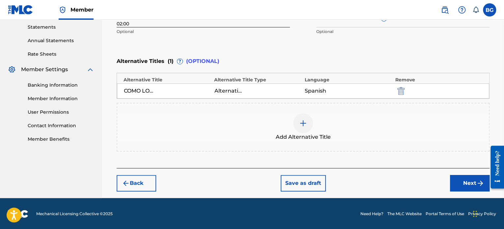
click at [308, 124] on div at bounding box center [303, 123] width 20 height 20
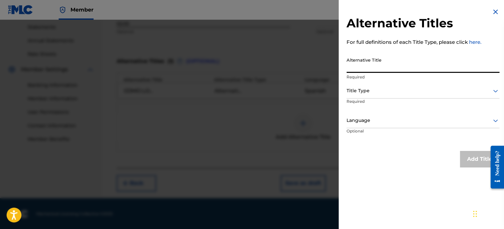
click at [364, 64] on input "Alternative Title" at bounding box center [423, 63] width 153 height 19
type input "MAMI"
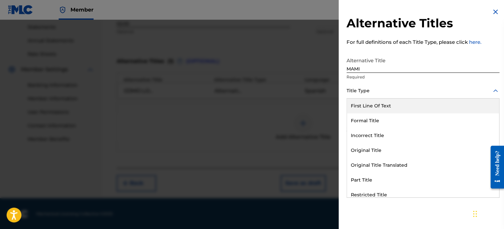
click at [379, 86] on div "Title Type" at bounding box center [423, 91] width 153 height 15
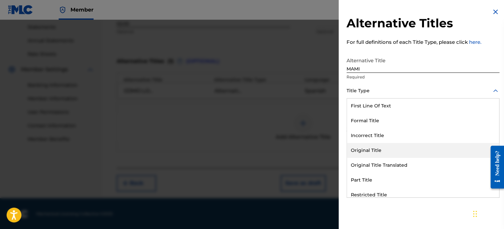
scroll to position [64, 0]
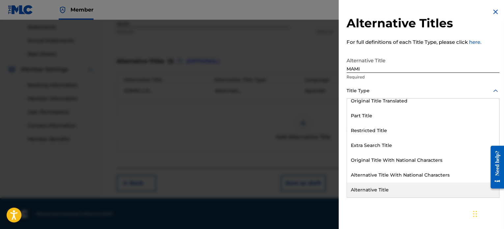
click at [376, 189] on div "Alternative Title" at bounding box center [423, 190] width 152 height 15
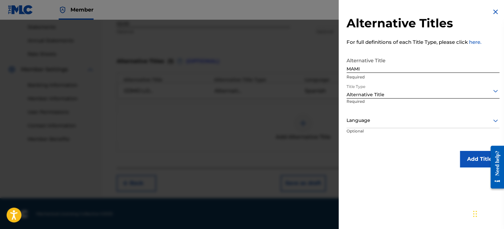
click at [395, 120] on div at bounding box center [423, 120] width 153 height 8
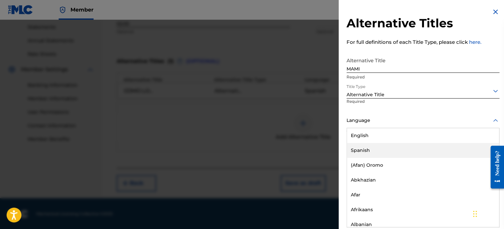
click at [391, 147] on div "Spanish" at bounding box center [423, 150] width 152 height 15
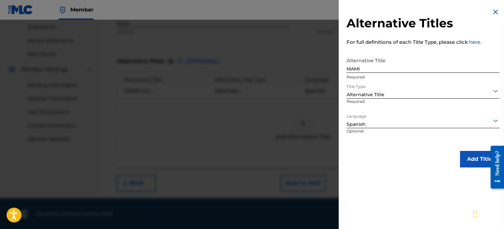
click at [469, 162] on button "Add Title" at bounding box center [480, 159] width 40 height 16
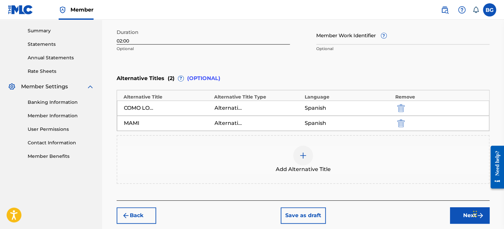
scroll to position [221, 0]
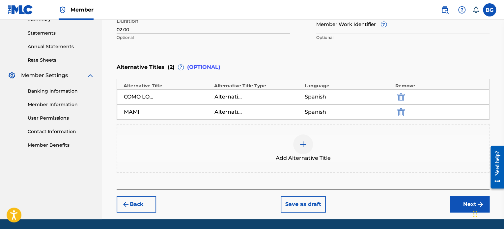
click at [460, 198] on button "Next" at bounding box center [470, 204] width 40 height 16
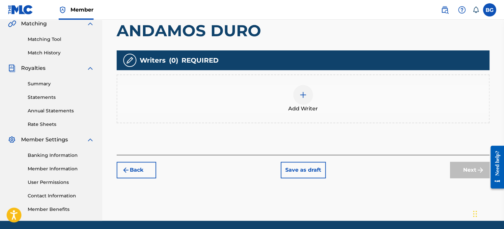
scroll to position [161, 0]
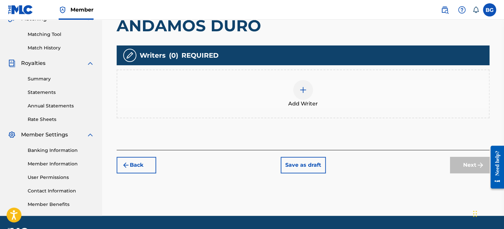
click at [306, 87] on img at bounding box center [303, 90] width 8 height 8
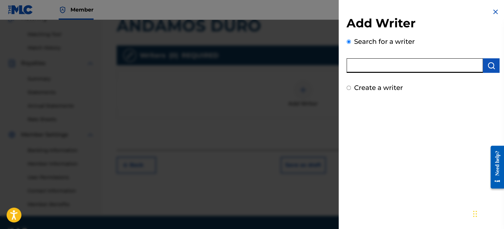
click at [387, 69] on input "text" at bounding box center [415, 65] width 136 height 15
click at [359, 84] on label "Create a writer" at bounding box center [378, 88] width 49 height 8
radio input "true"
click at [351, 86] on input "Create a writer" at bounding box center [349, 88] width 4 height 4
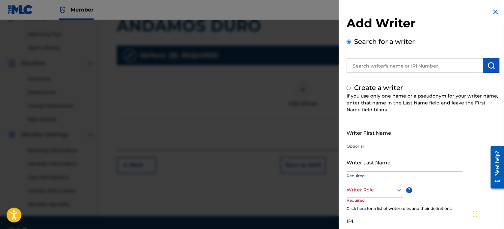
radio input "false"
radio input "true"
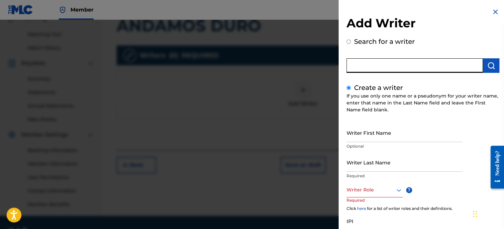
click at [434, 63] on input "text" at bounding box center [415, 65] width 136 height 15
radio input "true"
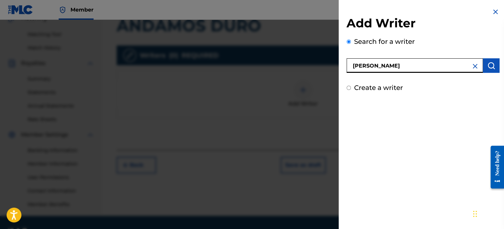
type input "[PERSON_NAME]"
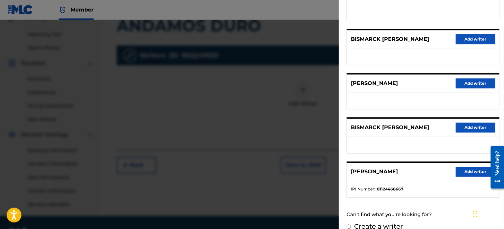
scroll to position [113, 0]
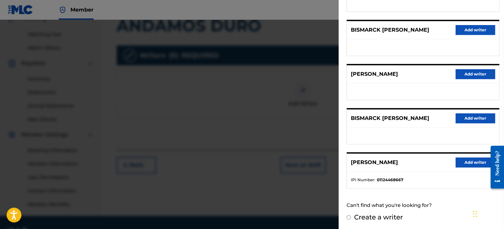
click at [344, 218] on div "Add Writer Search for a writer [PERSON_NAME] Pick from Suggested Writers [PERSO…" at bounding box center [423, 59] width 169 height 344
click at [353, 216] on div "Create a writer" at bounding box center [423, 217] width 153 height 10
click at [348, 216] on input "Create a writer" at bounding box center [349, 217] width 4 height 4
radio input "false"
radio input "true"
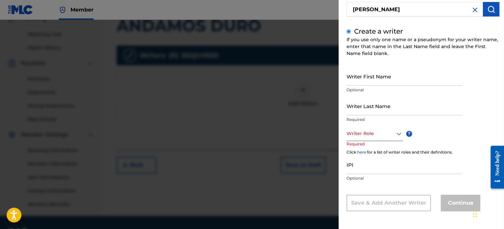
scroll to position [56, 0]
click at [383, 75] on input "Writer First Name" at bounding box center [405, 76] width 116 height 19
type input "Bismarck"
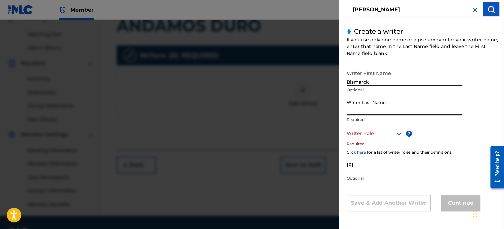
click at [389, 105] on input "Writer Last Name" at bounding box center [405, 106] width 116 height 19
click at [371, 110] on input "[PERSON_NAME]" at bounding box center [405, 106] width 116 height 19
type input "g"
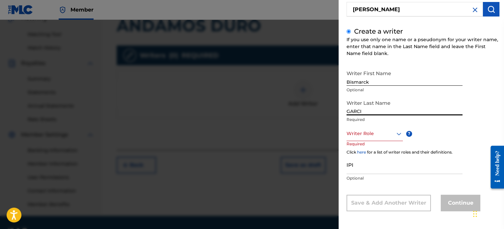
type input "[PERSON_NAME]"
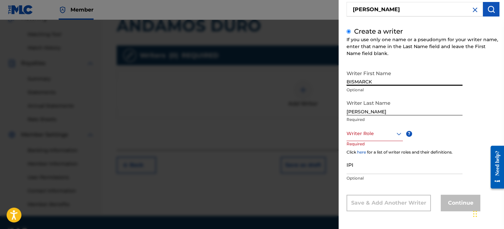
type input "BISMARCK"
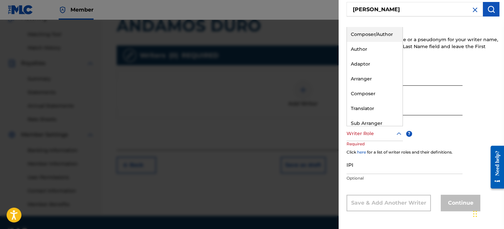
click at [363, 130] on div at bounding box center [375, 134] width 56 height 8
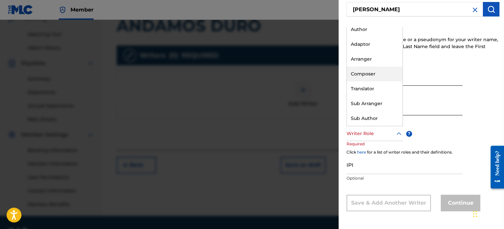
click at [378, 75] on div "Composer" at bounding box center [375, 74] width 56 height 15
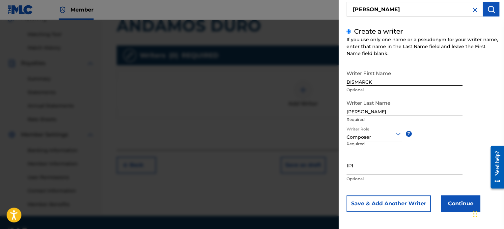
scroll to position [57, 0]
click at [367, 160] on input "IPI" at bounding box center [405, 165] width 116 height 19
paste input "00865342715"
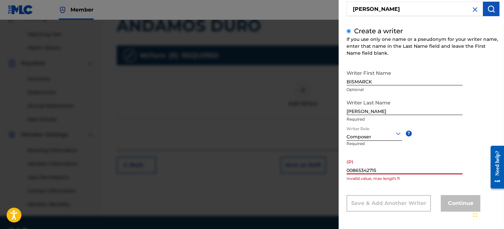
drag, startPoint x: 396, startPoint y: 171, endPoint x: 278, endPoint y: 166, distance: 117.5
click at [278, 166] on div "Add Writer Search for a writer [PERSON_NAME] Create a writer If you use only on…" at bounding box center [252, 124] width 504 height 209
paste input "text"
drag, startPoint x: 355, startPoint y: 169, endPoint x: 256, endPoint y: 177, distance: 100.2
click at [256, 177] on div "Add Writer Search for a writer [PERSON_NAME] Create a writer If you use only on…" at bounding box center [252, 124] width 504 height 209
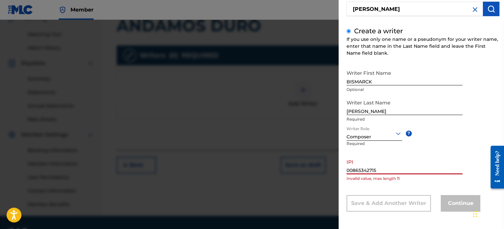
type input "00865342715"
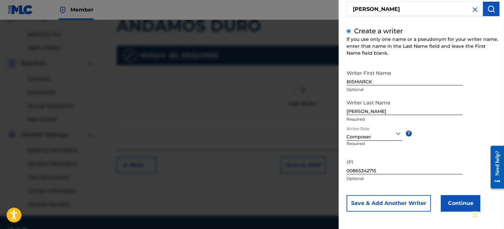
click at [448, 204] on button "Continue" at bounding box center [461, 203] width 40 height 16
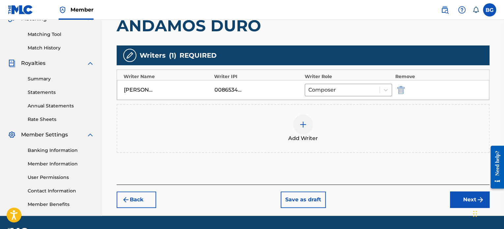
click at [292, 122] on div "Add Writer" at bounding box center [303, 129] width 372 height 28
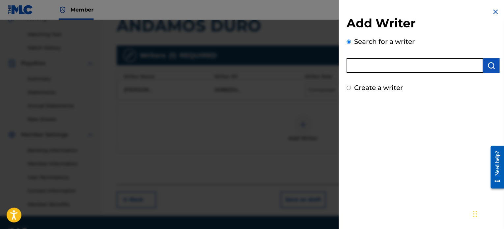
click at [376, 68] on input "text" at bounding box center [415, 65] width 136 height 15
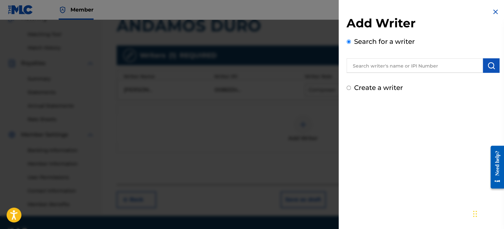
click at [348, 84] on div "Create a writer" at bounding box center [423, 88] width 153 height 10
click at [356, 91] on label "Create a writer" at bounding box center [378, 88] width 49 height 8
radio input "true"
click at [351, 90] on input "Create a writer" at bounding box center [349, 88] width 4 height 4
radio input "false"
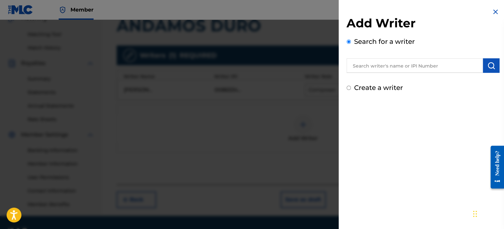
radio input "true"
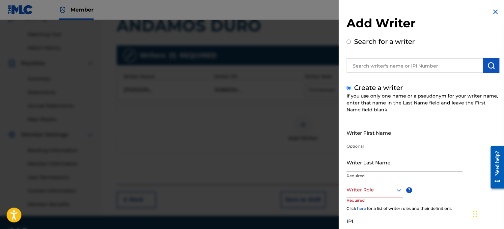
click at [375, 144] on p "Optional" at bounding box center [405, 146] width 116 height 6
click at [376, 137] on input "Writer First Name" at bounding box center [405, 132] width 116 height 19
type input "l"
type input "LENY"
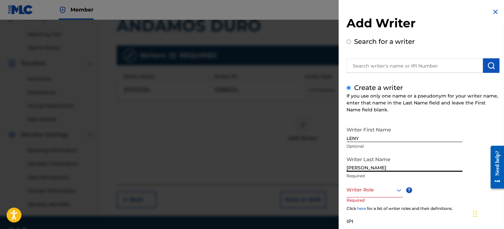
type input "[PERSON_NAME]"
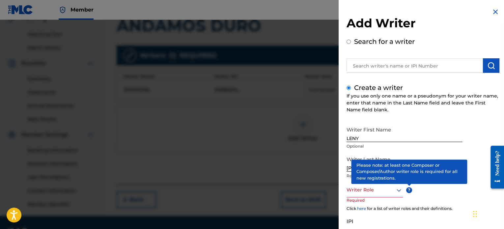
click at [377, 184] on div "Writer Role" at bounding box center [375, 190] width 56 height 15
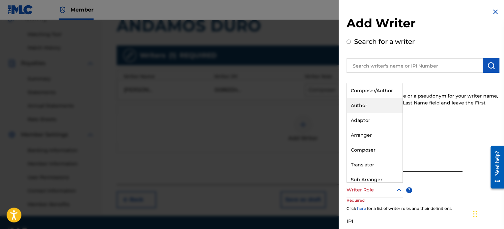
click at [378, 106] on div "Author" at bounding box center [375, 105] width 56 height 15
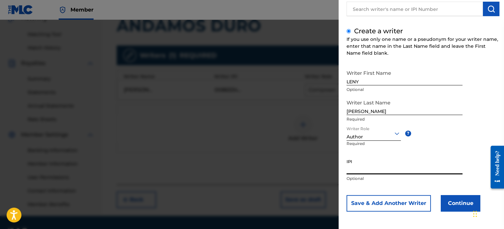
click at [387, 171] on input "IPI" at bounding box center [405, 165] width 116 height 19
paste input "00897742273"
type input "00897742273"
click at [469, 206] on button "Continue" at bounding box center [461, 203] width 40 height 16
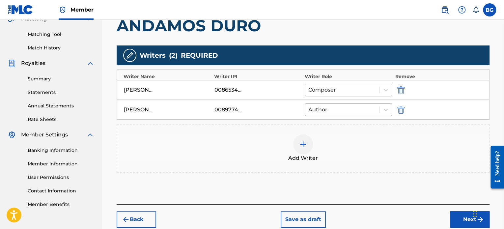
scroll to position [197, 0]
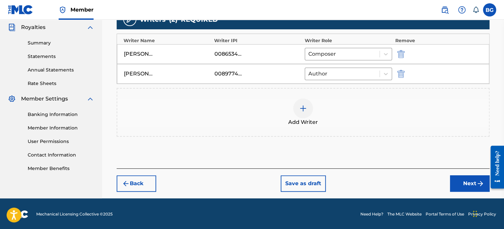
click at [478, 186] on img "submit" at bounding box center [481, 184] width 8 height 8
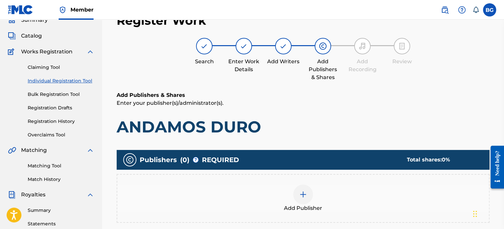
scroll to position [91, 0]
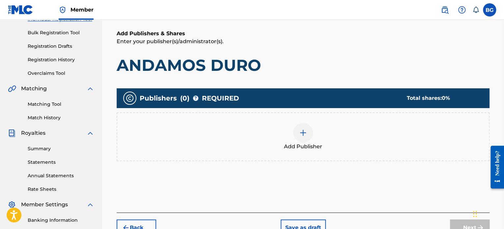
click at [303, 147] on span "Add Publisher" at bounding box center [303, 147] width 38 height 8
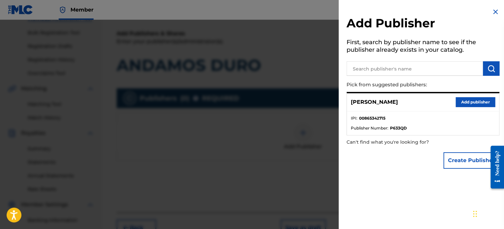
click at [469, 99] on button "Add publisher" at bounding box center [476, 102] width 40 height 10
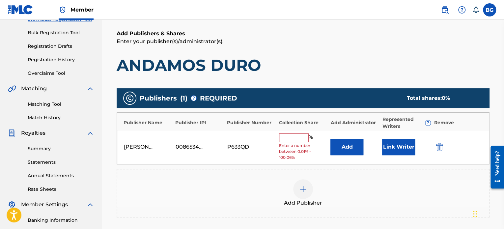
scroll to position [126, 0]
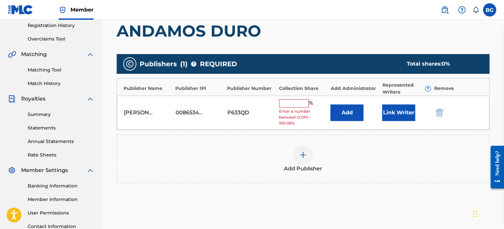
click at [290, 103] on input "text" at bounding box center [294, 103] width 30 height 9
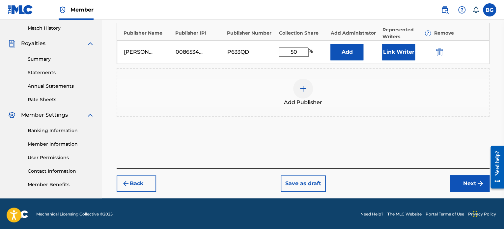
type input "50"
click at [462, 184] on button "Next" at bounding box center [470, 183] width 40 height 16
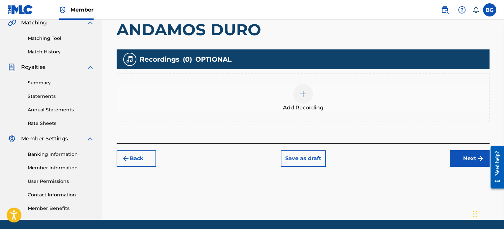
scroll to position [141, 0]
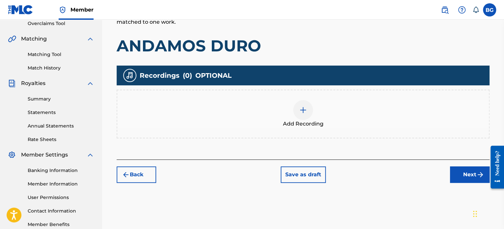
click at [306, 106] on img at bounding box center [303, 110] width 8 height 8
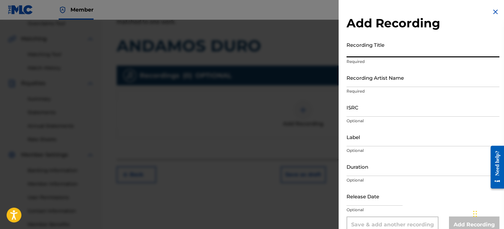
click at [380, 46] on input "Recording Title" at bounding box center [423, 48] width 153 height 19
paste input "00897742273"
type input "a"
type input "ANDAMOS DURO"
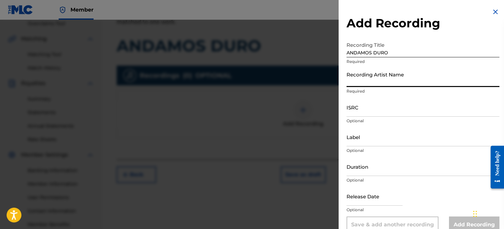
click at [392, 77] on input "Recording Artist Name" at bounding box center [423, 77] width 153 height 19
type input "[PERSON_NAME]"
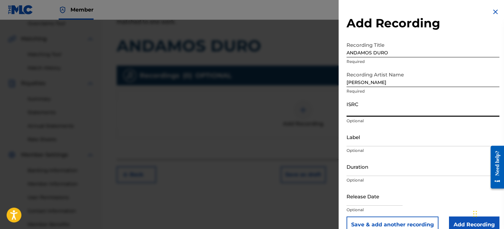
click at [364, 114] on input "ISRC" at bounding box center [423, 107] width 153 height 19
type input "QZZ772584536"
drag, startPoint x: 394, startPoint y: 106, endPoint x: 315, endPoint y: 117, distance: 80.5
click at [315, 117] on div "Add Recording Recording Title ANDAMOS DURO Required Recording Artist Name [PERS…" at bounding box center [252, 124] width 504 height 209
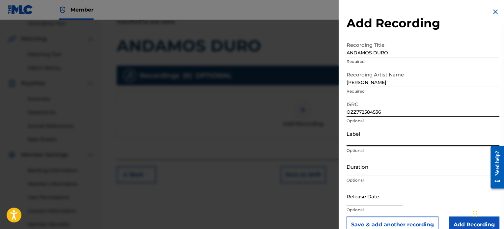
click at [356, 139] on input "Label" at bounding box center [423, 137] width 153 height 19
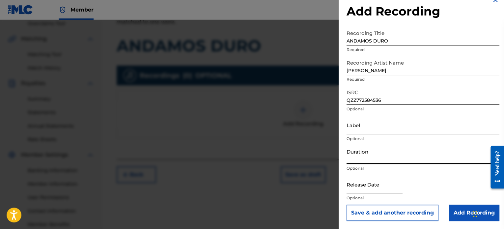
click at [375, 150] on input "Duration" at bounding box center [423, 154] width 153 height 19
type input "02:00"
click at [373, 187] on input "text" at bounding box center [375, 184] width 56 height 19
select select "7"
select select "2025"
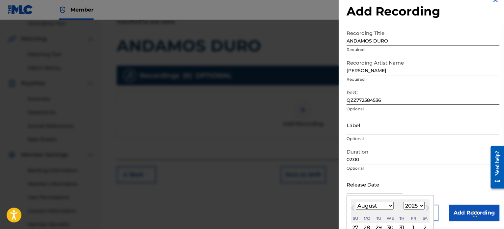
type input "[DATE]"
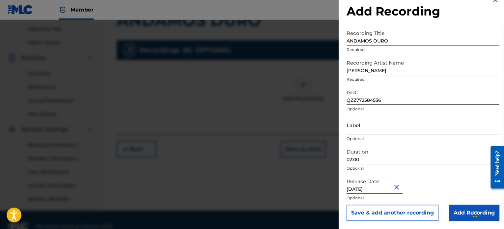
scroll to position [179, 0]
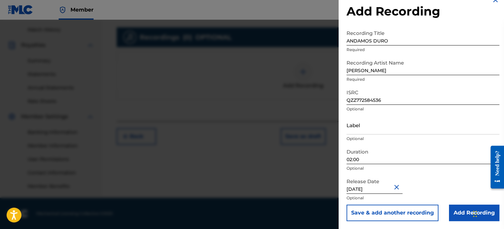
click at [456, 209] on input "Add Recording" at bounding box center [474, 213] width 50 height 16
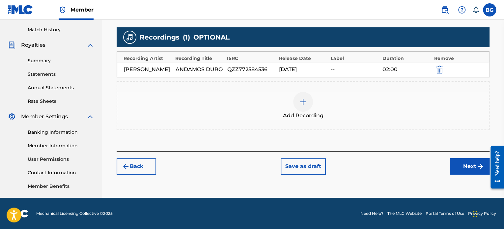
click at [458, 166] on button "Next" at bounding box center [470, 166] width 40 height 16
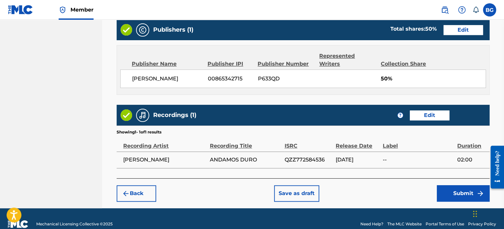
scroll to position [398, 0]
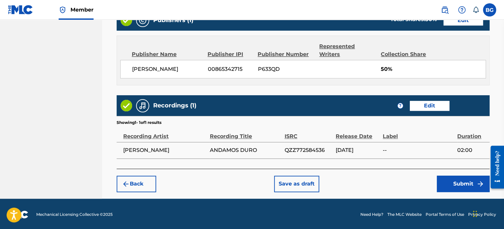
click at [457, 181] on button "Submit" at bounding box center [463, 184] width 53 height 16
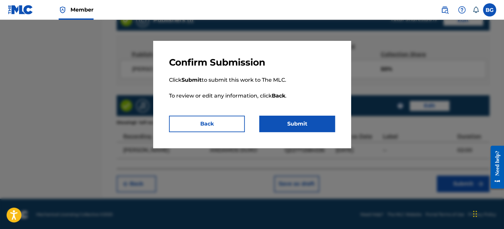
click at [299, 122] on button "Submit" at bounding box center [297, 124] width 76 height 16
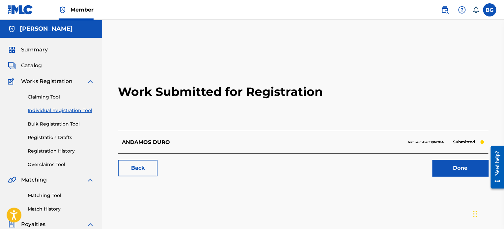
click at [449, 172] on link "Done" at bounding box center [461, 168] width 56 height 16
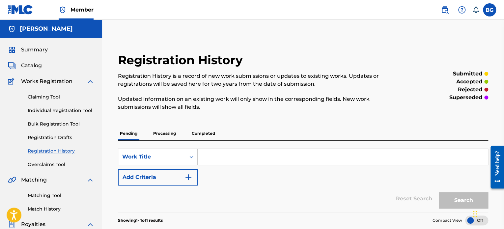
click at [161, 134] on p "Processing" at bounding box center [164, 134] width 27 height 14
click at [199, 133] on p "Completed" at bounding box center [203, 134] width 27 height 14
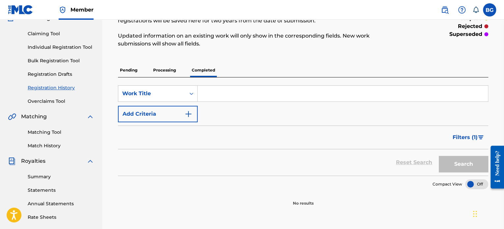
scroll to position [63, 0]
click at [133, 69] on p "Pending" at bounding box center [128, 70] width 21 height 14
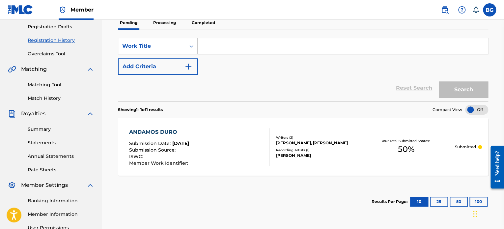
scroll to position [112, 0]
